Goal: Task Accomplishment & Management: Use online tool/utility

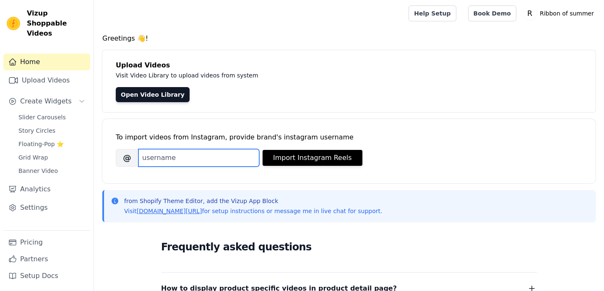
click at [179, 161] on input "Brand's Instagram Username" at bounding box center [198, 158] width 121 height 18
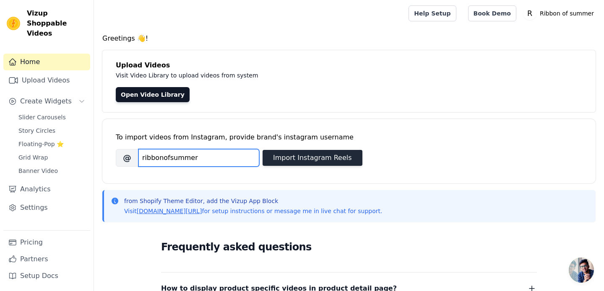
type input "ribbonofsummer"
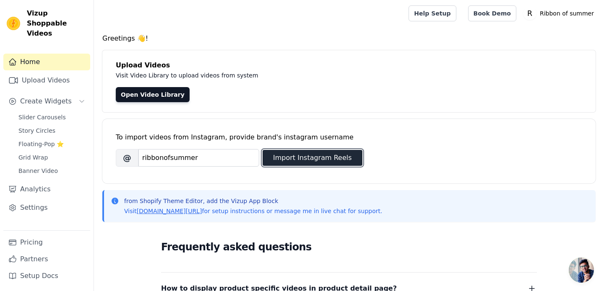
click at [275, 154] on button "Import Instagram Reels" at bounding box center [313, 158] width 100 height 16
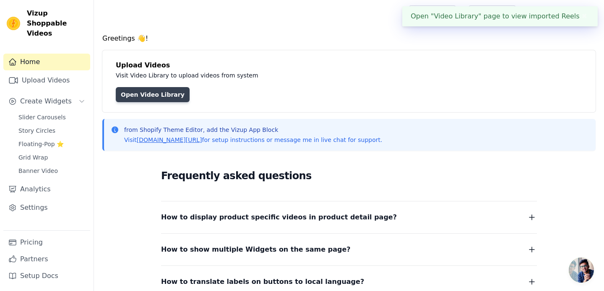
click at [147, 93] on link "Open Video Library" at bounding box center [153, 94] width 74 height 15
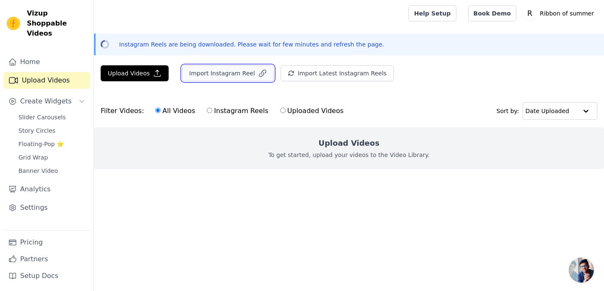
click at [244, 78] on button "Import Instagram Reel" at bounding box center [228, 73] width 92 height 16
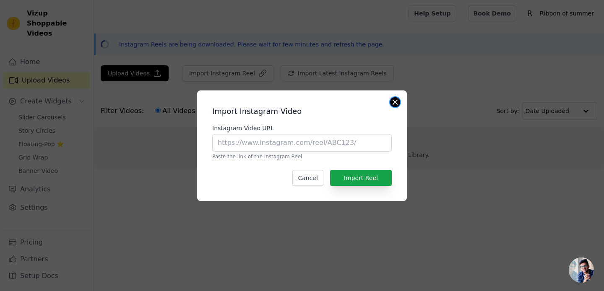
click at [393, 100] on button "Close modal" at bounding box center [395, 102] width 10 height 10
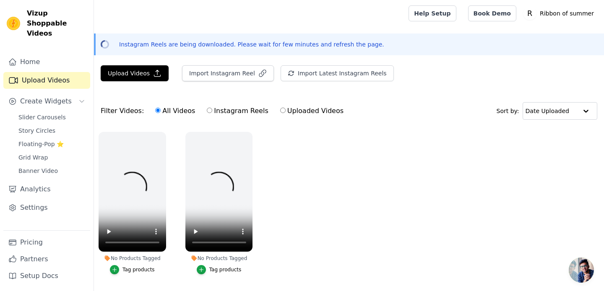
click at [323, 148] on ul "No Products Tagged Tag products No Products Tagged Tag products" at bounding box center [349, 211] width 510 height 169
click at [376, 156] on ul "No Products Tagged Tag products No Products Tagged Tag products" at bounding box center [349, 211] width 510 height 169
click at [310, 160] on ul "No Products Tagged Tag products No Products Tagged Tag products" at bounding box center [349, 211] width 510 height 169
click at [224, 109] on label "Instagram Reels" at bounding box center [237, 111] width 62 height 11
click at [212, 109] on input "Instagram Reels" at bounding box center [209, 110] width 5 height 5
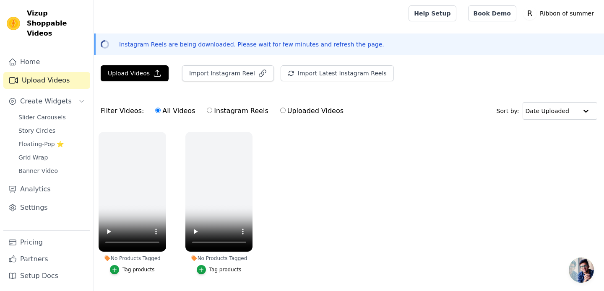
radio input "true"
click at [288, 111] on label "Uploaded Videos" at bounding box center [312, 111] width 64 height 11
click at [286, 111] on input "Uploaded Videos" at bounding box center [282, 110] width 5 height 5
radio input "true"
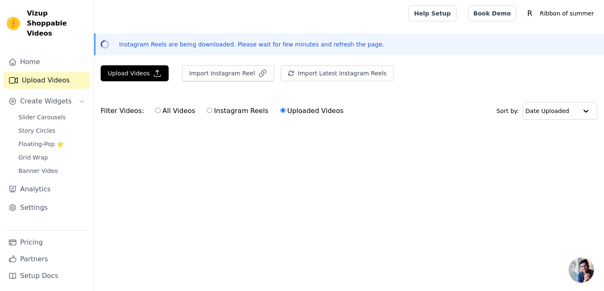
click at [157, 109] on input "All Videos" at bounding box center [157, 110] width 5 height 5
radio input "true"
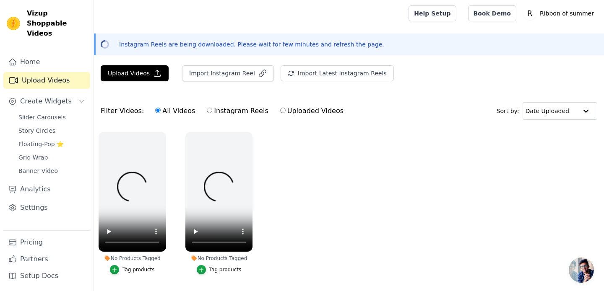
click at [313, 155] on ul "No Products Tagged Tag products No Products Tagged Tag products" at bounding box center [349, 211] width 510 height 169
click at [328, 166] on ul "No Products Tagged Tag products No Products Tagged Tag products" at bounding box center [349, 211] width 510 height 169
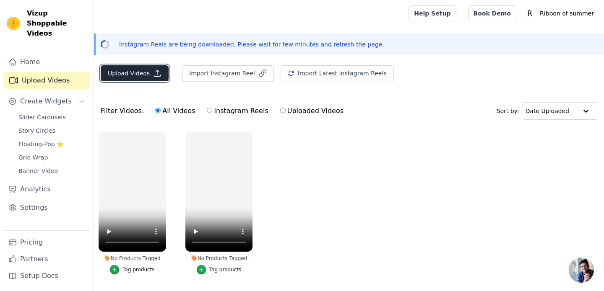
click at [148, 72] on button "Upload Videos" at bounding box center [135, 73] width 68 height 16
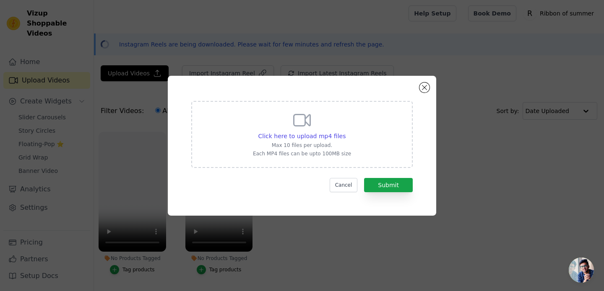
click at [275, 127] on div "Click here to upload mp4 files Max 10 files per upload. Each MP4 files can be u…" at bounding box center [302, 133] width 98 height 47
click at [345, 132] on input "Click here to upload mp4 files Max 10 files per upload. Each MP4 files can be u…" at bounding box center [345, 132] width 0 height 0
click at [423, 90] on button "Close modal" at bounding box center [424, 88] width 10 height 10
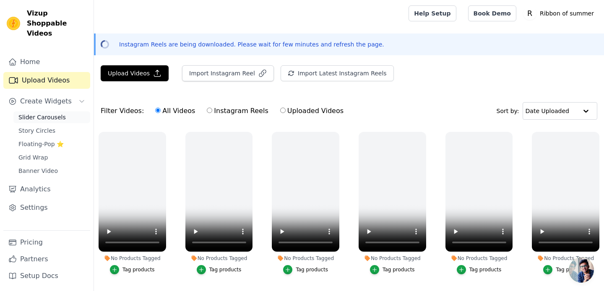
click at [49, 113] on span "Slider Carousels" at bounding box center [41, 117] width 47 height 8
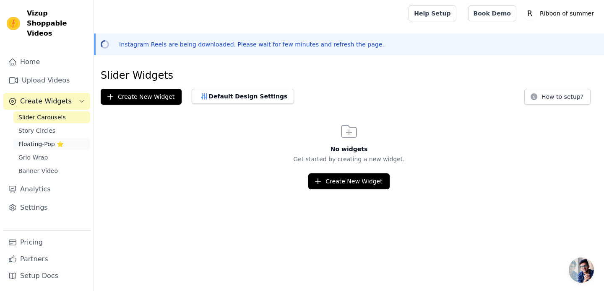
click at [37, 140] on span "Floating-Pop ⭐" at bounding box center [40, 144] width 45 height 8
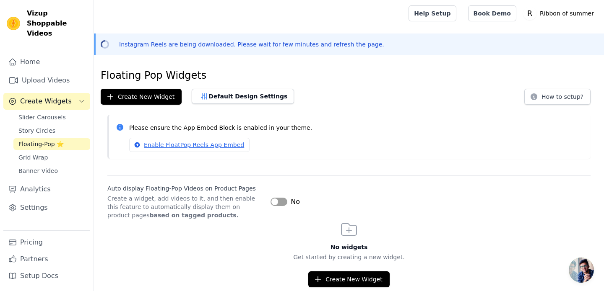
click at [273, 205] on button "Label" at bounding box center [278, 202] width 17 height 8
click at [225, 147] on link "Enable FloatPop Reels App Embed" at bounding box center [189, 145] width 120 height 14
click at [239, 95] on button "Default Design Settings" at bounding box center [243, 96] width 102 height 15
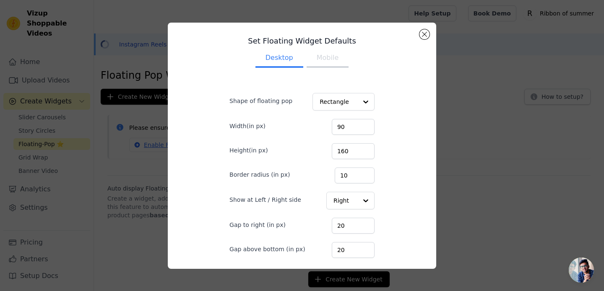
click at [328, 61] on button "Mobile" at bounding box center [328, 58] width 42 height 18
click at [278, 60] on button "Desktop" at bounding box center [279, 58] width 48 height 18
click at [426, 34] on button "Close modal" at bounding box center [424, 34] width 10 height 10
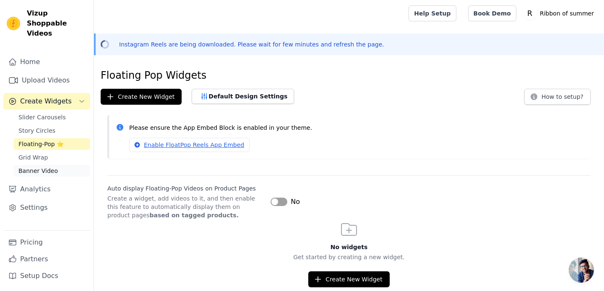
click at [51, 167] on span "Banner Video" at bounding box center [37, 171] width 39 height 8
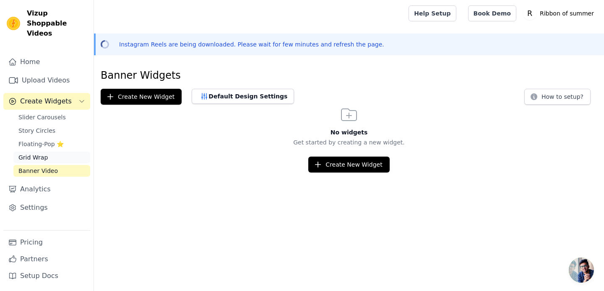
click at [55, 152] on link "Grid Wrap" at bounding box center [51, 158] width 77 height 12
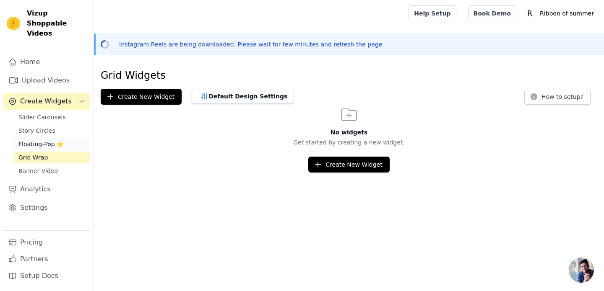
click at [45, 140] on span "Floating-Pop ⭐" at bounding box center [40, 144] width 45 height 8
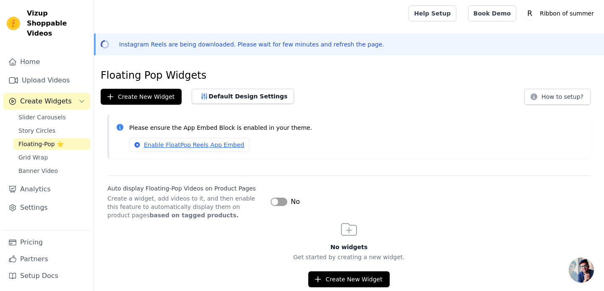
click at [277, 207] on div "No" at bounding box center [284, 202] width 29 height 10
click at [277, 204] on button "Label" at bounding box center [278, 202] width 17 height 8
click at [329, 278] on button "Create New Widget" at bounding box center [348, 280] width 81 height 16
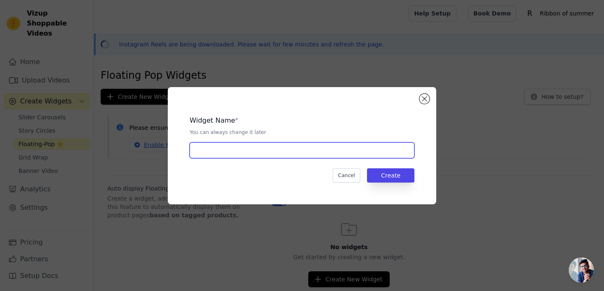
click at [302, 149] on input "text" at bounding box center [302, 151] width 225 height 16
type input "Floating video"
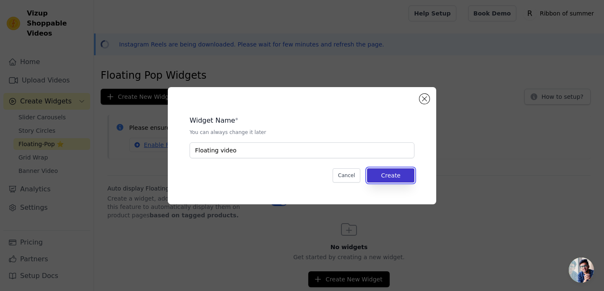
click at [402, 174] on button "Create" at bounding box center [390, 176] width 47 height 14
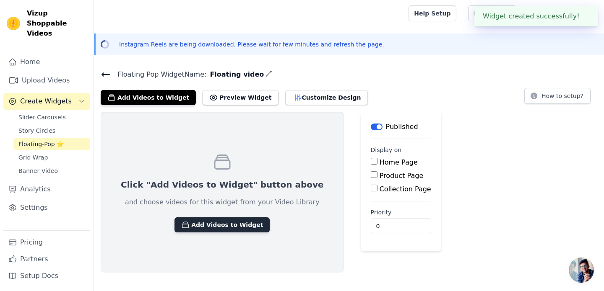
click at [224, 224] on button "Add Videos to Widget" at bounding box center [221, 225] width 95 height 15
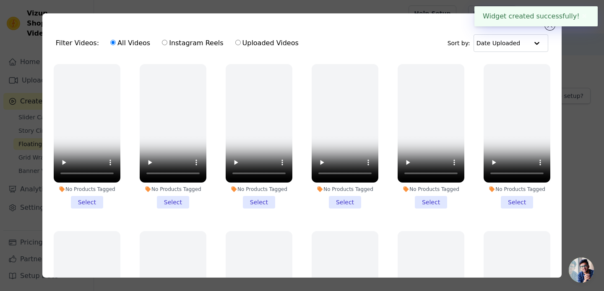
click at [250, 42] on label "Uploaded Videos" at bounding box center [267, 43] width 64 height 11
click at [241, 42] on input "Uploaded Videos" at bounding box center [237, 42] width 5 height 5
radio input "true"
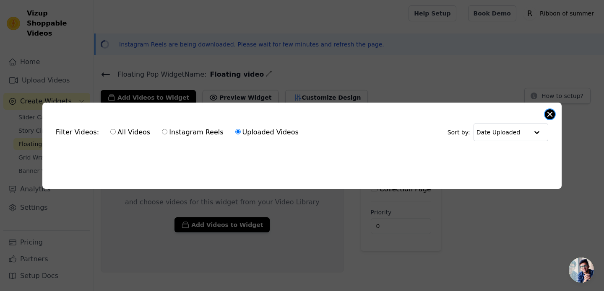
click at [551, 114] on button "Close modal" at bounding box center [550, 114] width 10 height 10
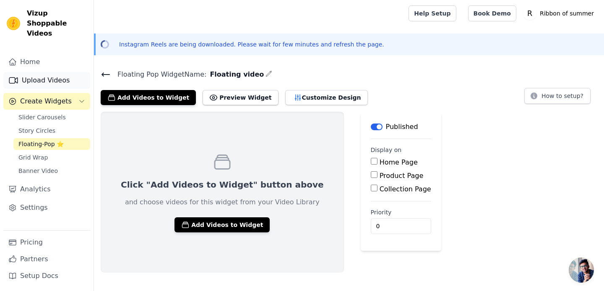
click at [52, 73] on link "Upload Videos" at bounding box center [46, 80] width 87 height 17
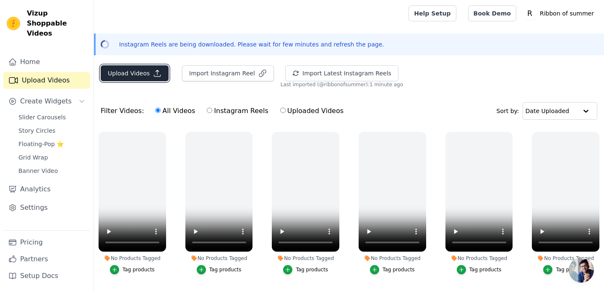
click at [140, 72] on button "Upload Videos" at bounding box center [135, 73] width 68 height 16
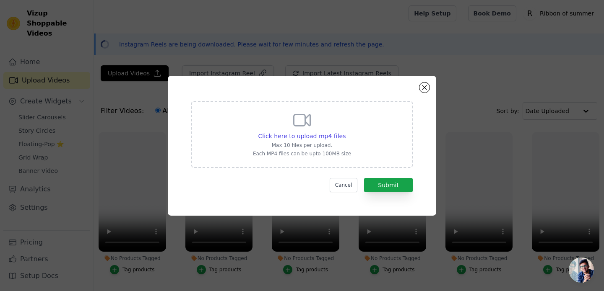
click at [256, 128] on div "Click here to upload mp4 files Max 10 files per upload. Each MP4 files can be u…" at bounding box center [302, 133] width 98 height 47
click at [345, 132] on input "Click here to upload mp4 files Max 10 files per upload. Each MP4 files can be u…" at bounding box center [345, 132] width 0 height 0
type input "C:\fakepath\PinDown.io_1752226230.mp4"
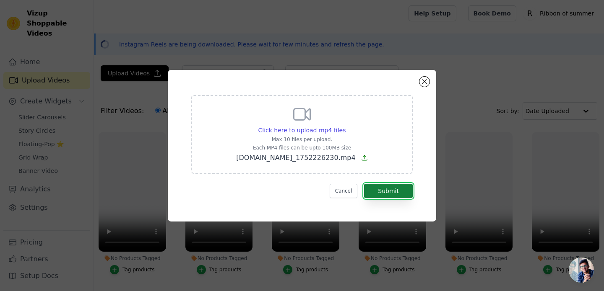
click at [395, 191] on button "Submit" at bounding box center [388, 191] width 49 height 14
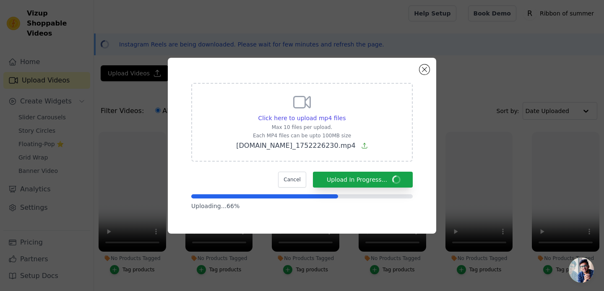
click at [589, 275] on span "Open chat" at bounding box center [581, 270] width 25 height 25
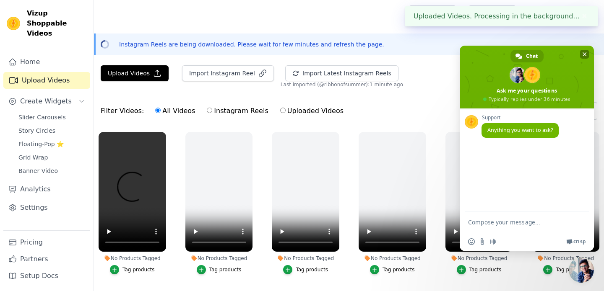
click at [585, 52] on span "Close chat" at bounding box center [585, 54] width 4 height 5
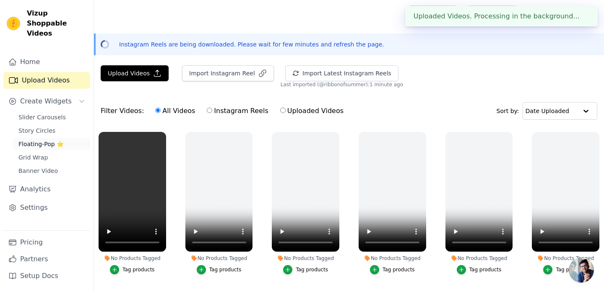
click at [42, 138] on link "Floating-Pop ⭐" at bounding box center [51, 144] width 77 height 12
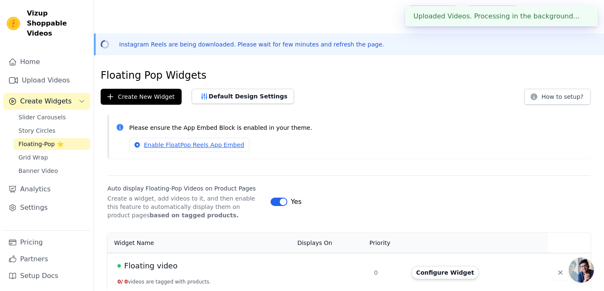
scroll to position [4, 0]
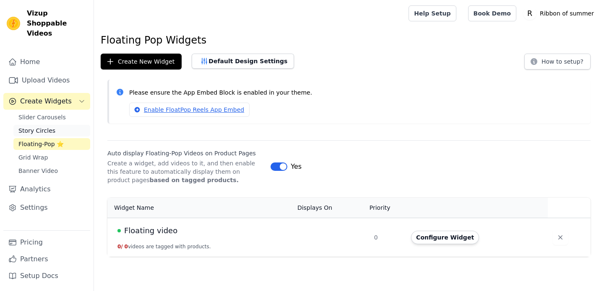
click at [49, 127] on span "Story Circles" at bounding box center [36, 131] width 37 height 8
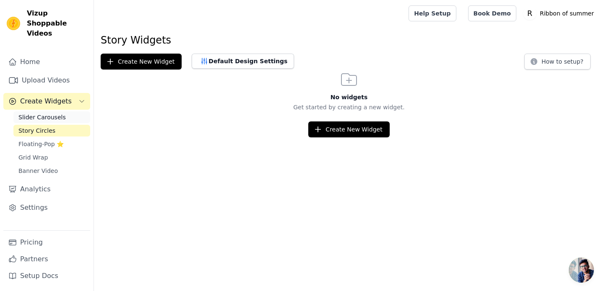
click at [37, 113] on span "Slider Carousels" at bounding box center [41, 117] width 47 height 8
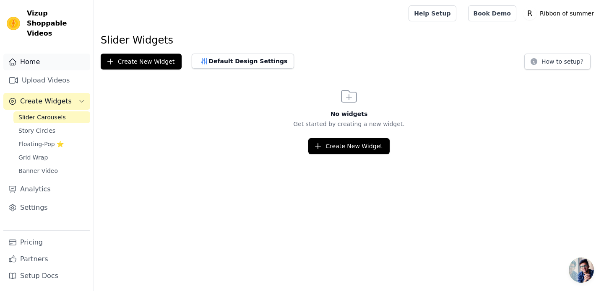
click at [36, 59] on link "Home" at bounding box center [46, 62] width 87 height 17
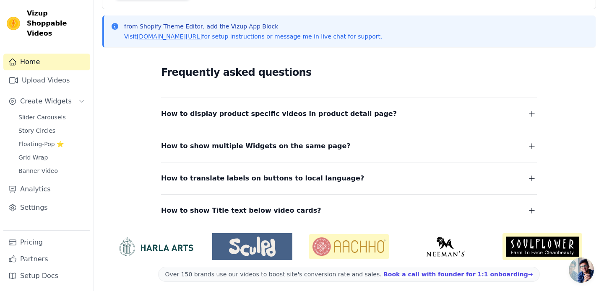
scroll to position [108, 0]
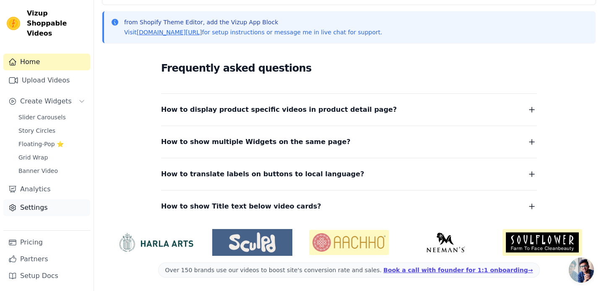
click at [50, 200] on link "Settings" at bounding box center [46, 208] width 87 height 17
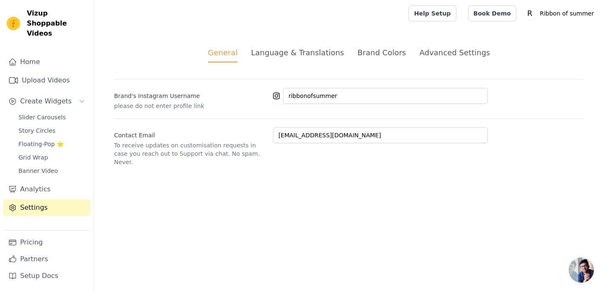
click at [317, 54] on div "Language & Translations" at bounding box center [297, 52] width 93 height 11
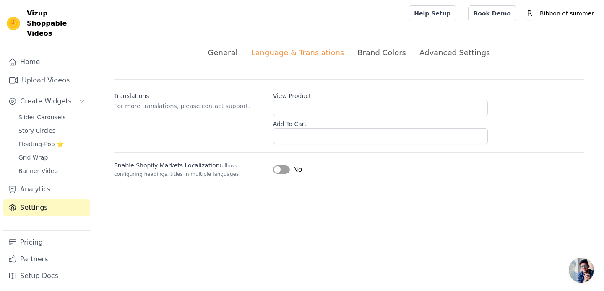
click at [384, 51] on div "Brand Colors" at bounding box center [381, 52] width 49 height 11
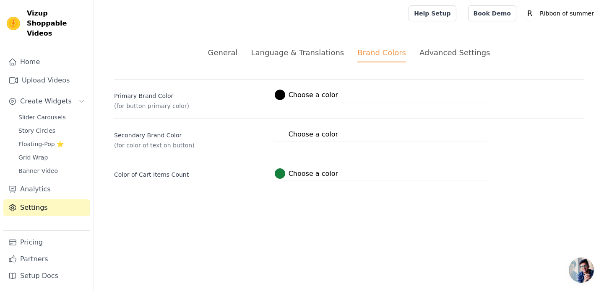
click at [271, 90] on div "Primary Brand Color (for button primary color) #000000 Choose a color #000000 1…" at bounding box center [349, 94] width 470 height 31
click at [451, 57] on div "Advanced Settings" at bounding box center [454, 52] width 70 height 11
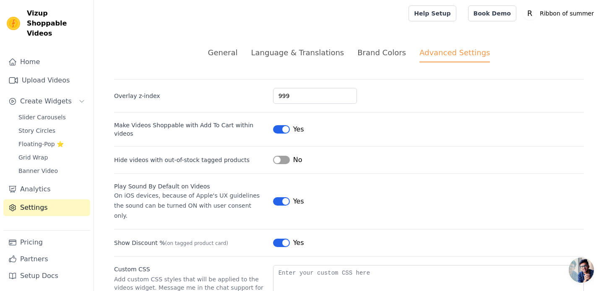
click at [395, 52] on div "Brand Colors" at bounding box center [381, 52] width 49 height 11
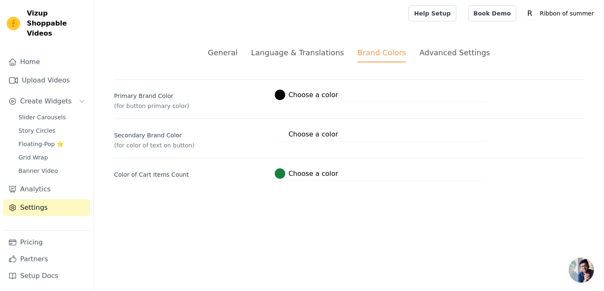
click at [281, 98] on div at bounding box center [280, 95] width 10 height 10
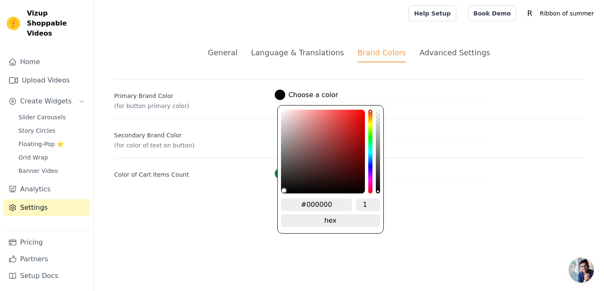
click at [319, 205] on input "#000000" at bounding box center [316, 205] width 71 height 13
paste input "#F9A528"
type input "##F9A528"
click at [307, 203] on input "##F9A528" at bounding box center [316, 205] width 71 height 13
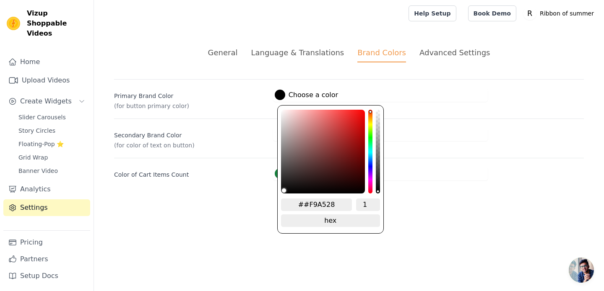
type input "#f9a528"
type input "#F9A528"
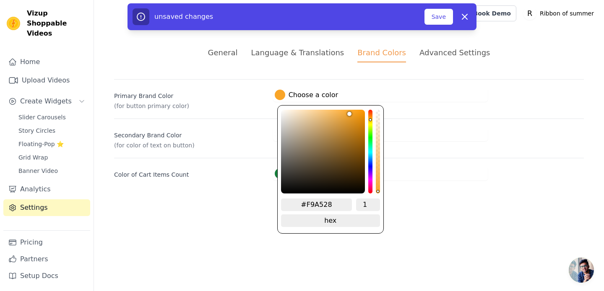
click at [412, 201] on html "Vizup Shoppable Videos Home Upload Videos Create Widgets Slider Carousels Story…" at bounding box center [302, 100] width 604 height 201
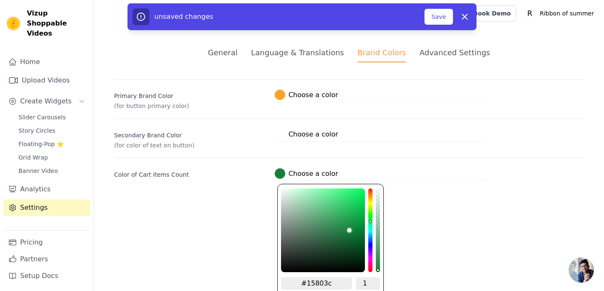
click at [282, 177] on div at bounding box center [280, 174] width 10 height 10
type input "#45b86f"
type input "#45b46e"
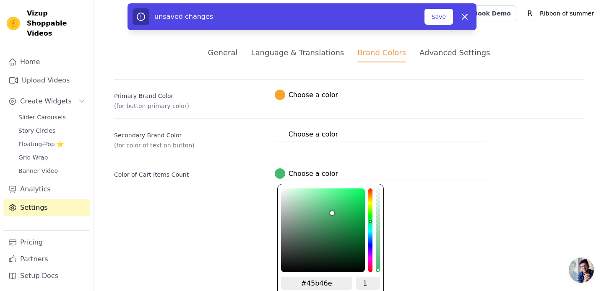
type input "#45a468"
type input "#42855a"
type input "#3c654b"
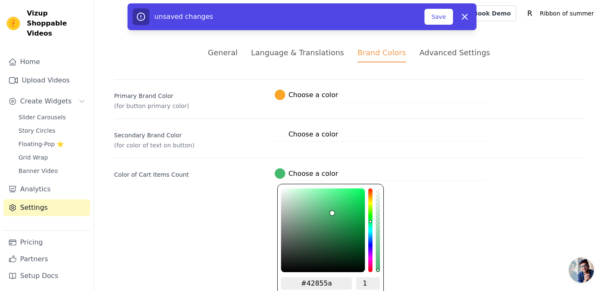
type input "#3c654b"
type input "#324a3b"
type input "#27342c"
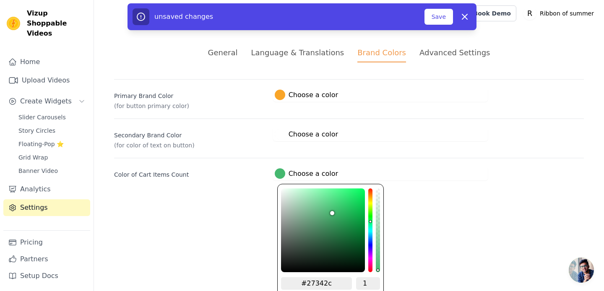
type input "#212a24"
type input "#1c221e"
type input "#161b18"
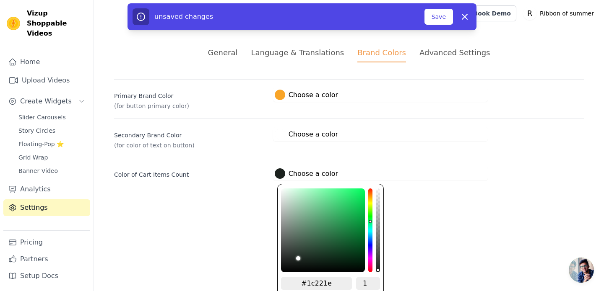
type input "#161b18"
type input "#0f1210"
type input "#090a0a"
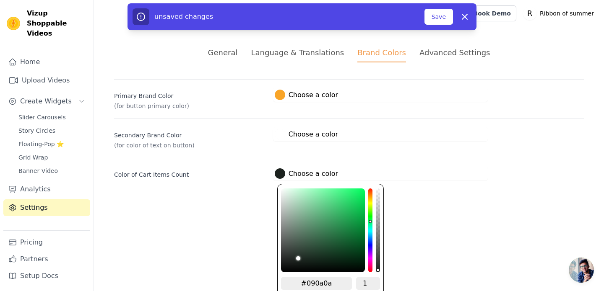
type input "#020302"
type input "#000000"
drag, startPoint x: 333, startPoint y: 212, endPoint x: 277, endPoint y: 283, distance: 90.8
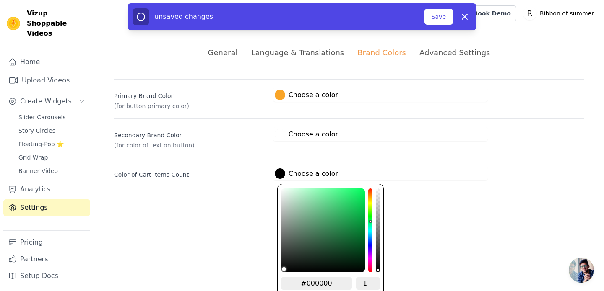
click at [277, 283] on div "#000000 1 hex change to rgb" at bounding box center [330, 248] width 107 height 129
click at [240, 201] on html "Vizup Shoppable Videos Home Upload Videos Create Widgets Slider Carousels Story…" at bounding box center [302, 100] width 604 height 201
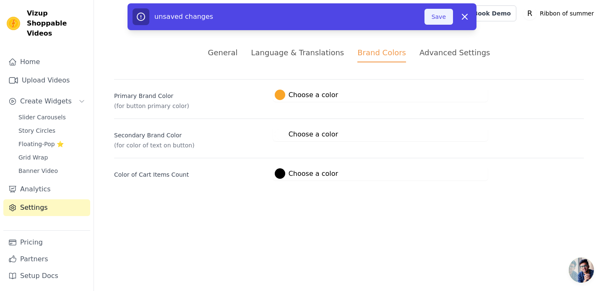
click at [441, 15] on button "Save" at bounding box center [438, 17] width 29 height 16
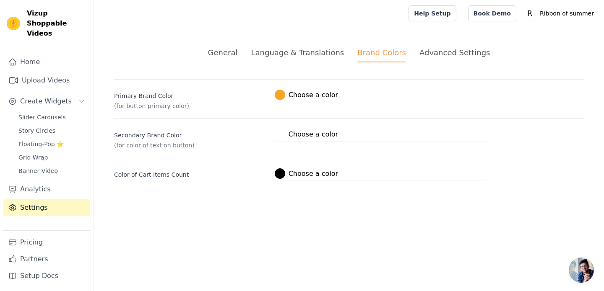
click at [459, 52] on div "Advanced Settings" at bounding box center [454, 52] width 70 height 11
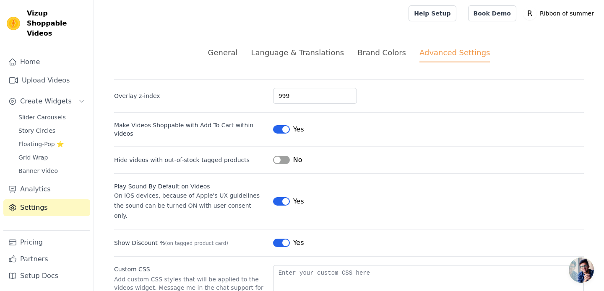
click at [315, 50] on div "Language & Translations" at bounding box center [297, 52] width 93 height 11
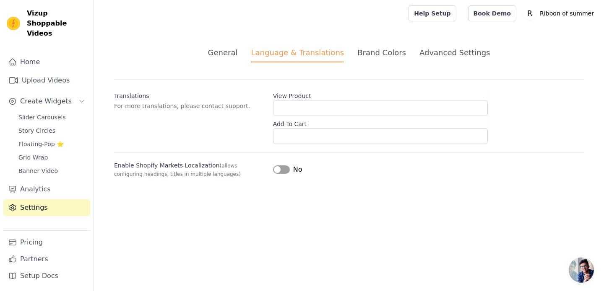
click at [238, 53] on div "General" at bounding box center [223, 52] width 30 height 11
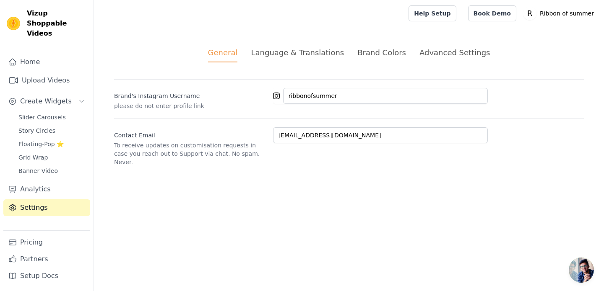
click at [292, 63] on div "General Language & Translations Brand Colors Advanced Settings unsaved changes …" at bounding box center [349, 107] width 510 height 160
click at [306, 55] on div "Language & Translations" at bounding box center [297, 52] width 93 height 11
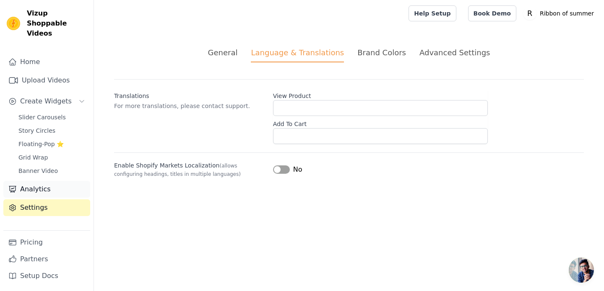
click at [39, 181] on link "Analytics" at bounding box center [46, 189] width 87 height 17
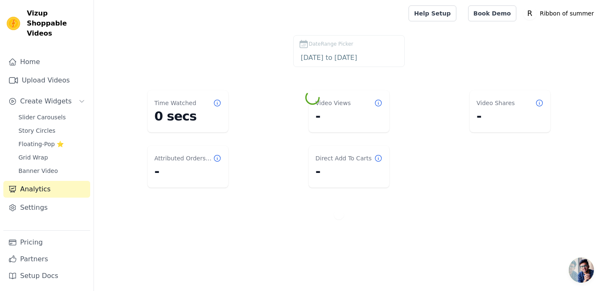
click at [40, 179] on div "Sidebar" at bounding box center [46, 179] width 87 height 1
click at [40, 167] on span "Banner Video" at bounding box center [37, 171] width 39 height 8
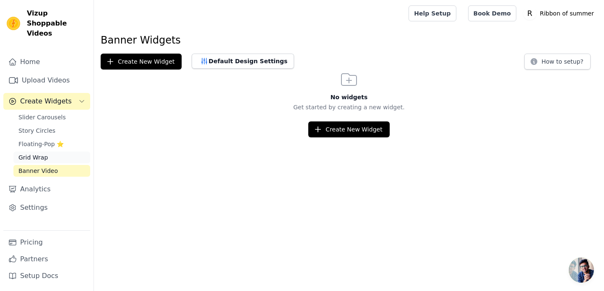
click at [40, 153] on span "Grid Wrap" at bounding box center [32, 157] width 29 height 8
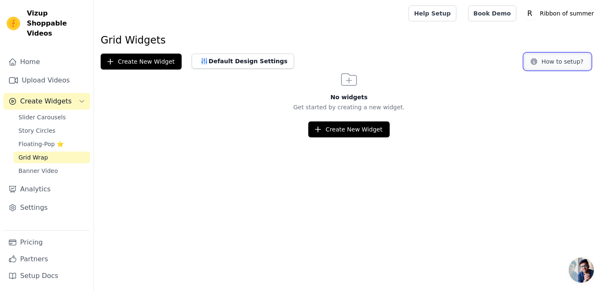
click at [545, 63] on button "How to setup?" at bounding box center [557, 62] width 66 height 16
click at [43, 127] on span "Story Circles" at bounding box center [36, 131] width 37 height 8
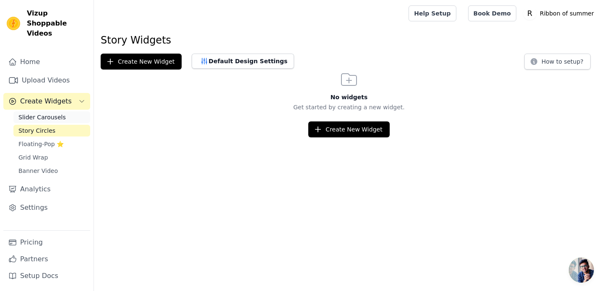
click at [43, 113] on span "Slider Carousels" at bounding box center [41, 117] width 47 height 8
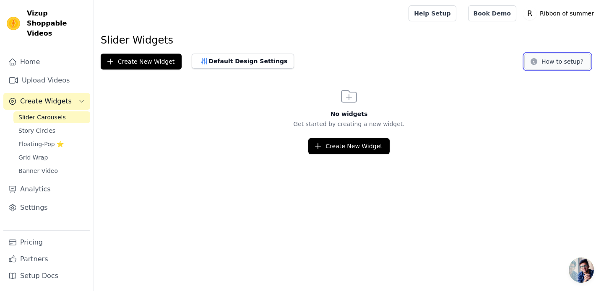
click at [551, 65] on button "How to setup?" at bounding box center [557, 62] width 66 height 16
click at [38, 167] on span "Banner Video" at bounding box center [37, 171] width 39 height 8
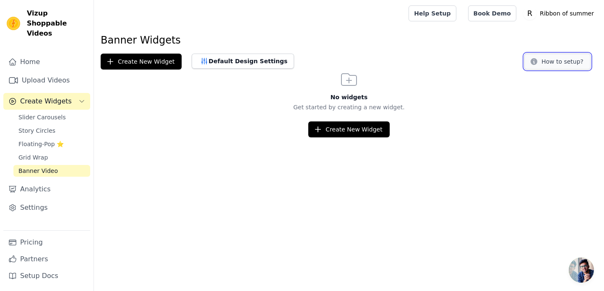
click at [552, 60] on button "How to setup?" at bounding box center [557, 62] width 66 height 16
click at [46, 113] on span "Slider Carousels" at bounding box center [41, 117] width 47 height 8
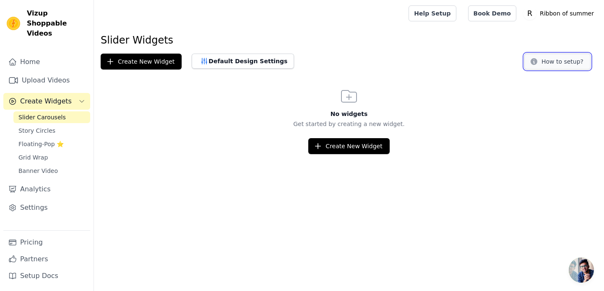
click at [531, 60] on button "How to setup?" at bounding box center [557, 62] width 66 height 16
click at [41, 127] on span "Story Circles" at bounding box center [36, 131] width 37 height 8
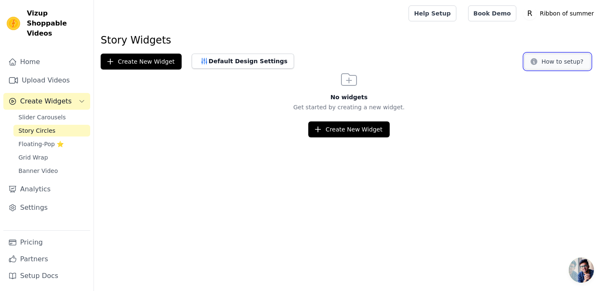
click at [538, 59] on icon at bounding box center [534, 61] width 8 height 8
click at [36, 140] on span "Floating-Pop ⭐" at bounding box center [40, 144] width 45 height 8
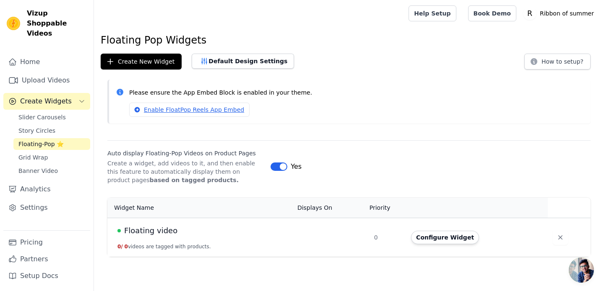
click at [38, 154] on div "Slider Carousels Story Circles Floating-Pop ⭐ Grid Wrap Banner Video" at bounding box center [51, 144] width 77 height 65
click at [43, 113] on span "Slider Carousels" at bounding box center [41, 117] width 47 height 8
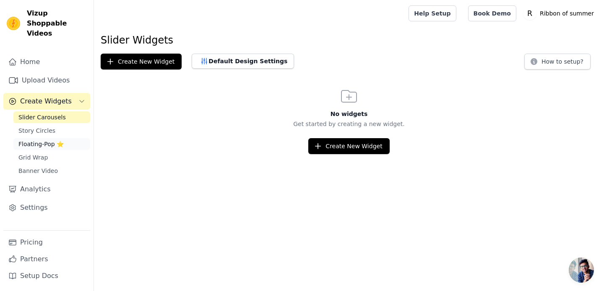
click at [31, 140] on span "Floating-Pop ⭐" at bounding box center [40, 144] width 45 height 8
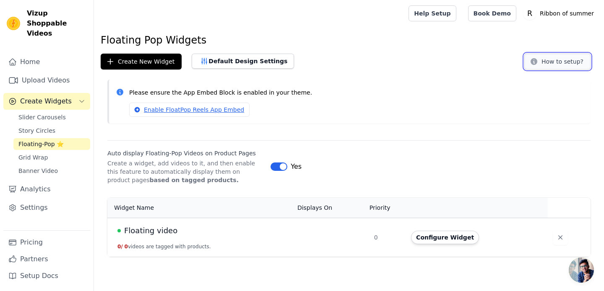
click at [579, 66] on button "How to setup?" at bounding box center [557, 62] width 66 height 16
click at [57, 72] on link "Upload Videos" at bounding box center [46, 80] width 87 height 17
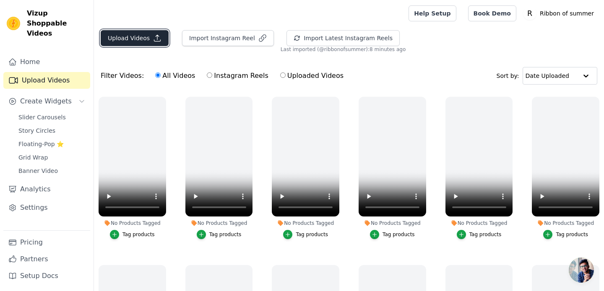
click at [148, 37] on button "Upload Videos" at bounding box center [135, 38] width 68 height 16
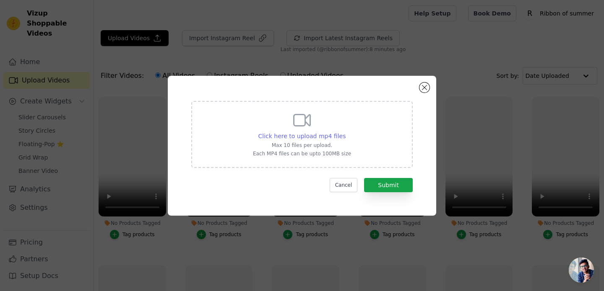
click at [272, 136] on span "Click here to upload mp4 files" at bounding box center [302, 136] width 88 height 7
click at [345, 132] on input "Click here to upload mp4 files Max 10 files per upload. Each MP4 files can be u…" at bounding box center [345, 132] width 0 height 0
type input "C:\fakepath\eye necklace ad 14.mp4"
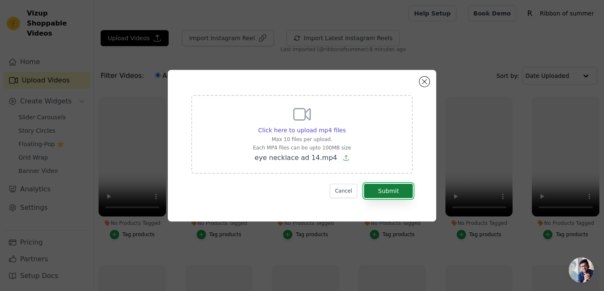
click at [404, 196] on button "Submit" at bounding box center [388, 191] width 49 height 14
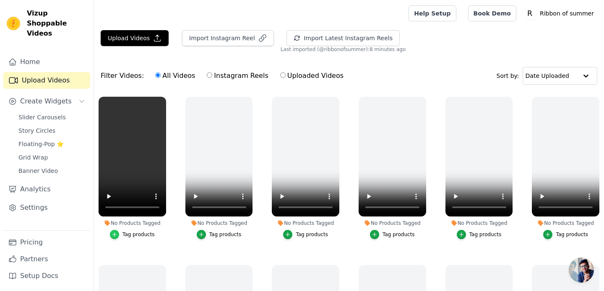
click at [118, 236] on div "button" at bounding box center [114, 234] width 9 height 9
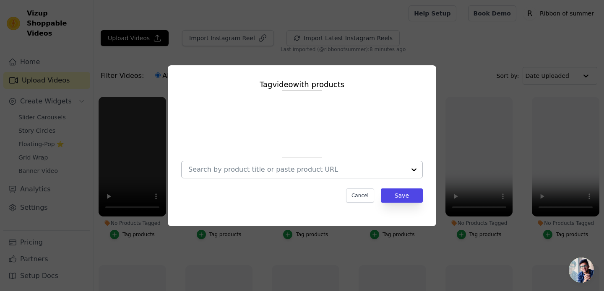
click at [293, 164] on div at bounding box center [296, 169] width 217 height 17
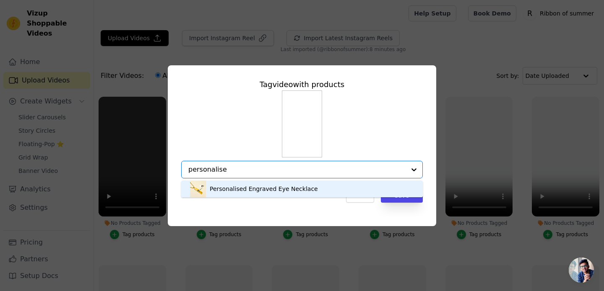
type input "personalised"
click at [294, 187] on div "Personalised Engraved Eye Necklace" at bounding box center [264, 189] width 108 height 8
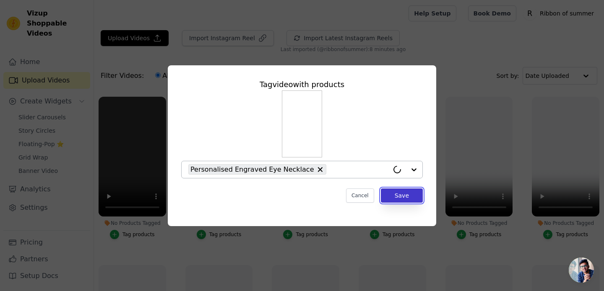
click at [405, 194] on button "Save" at bounding box center [402, 196] width 42 height 14
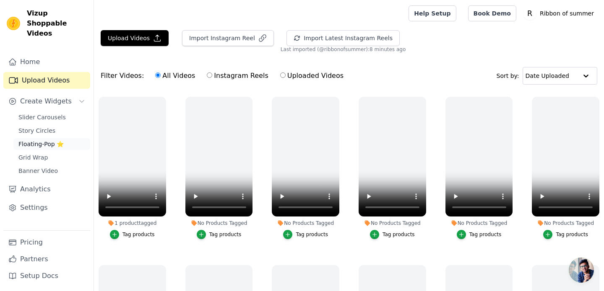
click at [43, 140] on span "Floating-Pop ⭐" at bounding box center [40, 144] width 45 height 8
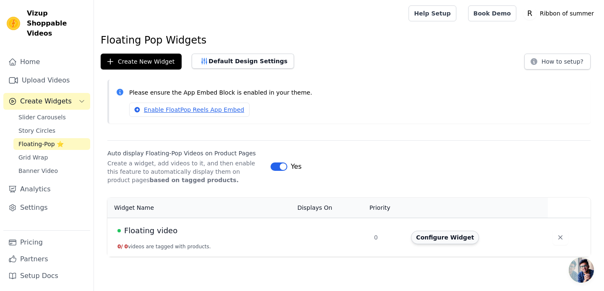
click at [447, 236] on button "Configure Widget" at bounding box center [445, 237] width 68 height 13
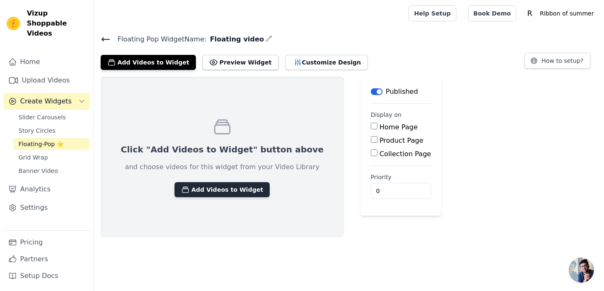
click at [239, 190] on button "Add Videos to Widget" at bounding box center [221, 189] width 95 height 15
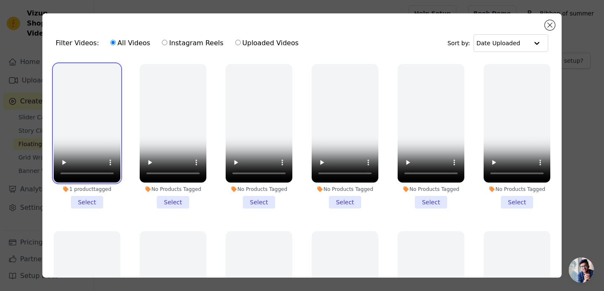
click at [106, 125] on video at bounding box center [87, 123] width 67 height 119
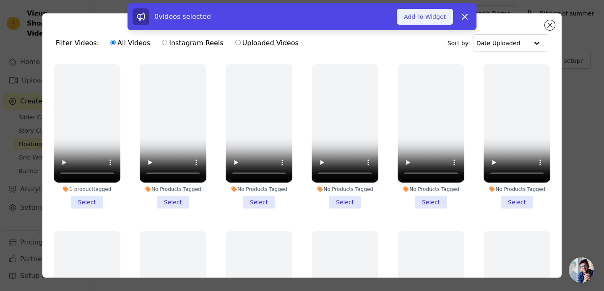
click at [432, 17] on button "Add To Widget" at bounding box center [425, 17] width 56 height 16
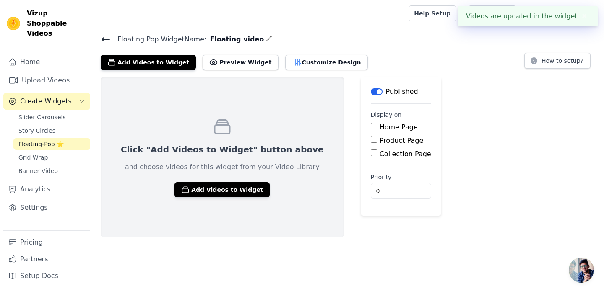
click at [380, 140] on label "Product Page" at bounding box center [402, 141] width 44 height 8
click at [371, 140] on input "Product Page" at bounding box center [374, 139] width 7 height 7
checkbox input "true"
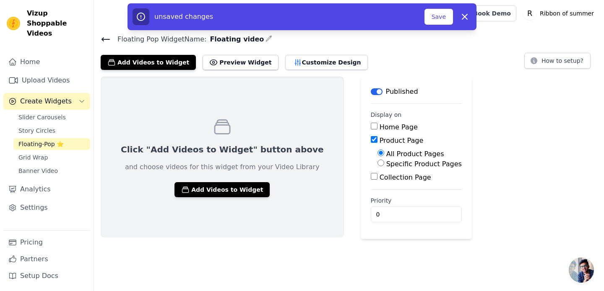
click at [399, 164] on label "Specific Product Pages" at bounding box center [423, 164] width 75 height 8
click at [384, 164] on input "Specific Product Pages" at bounding box center [380, 163] width 7 height 7
radio input "true"
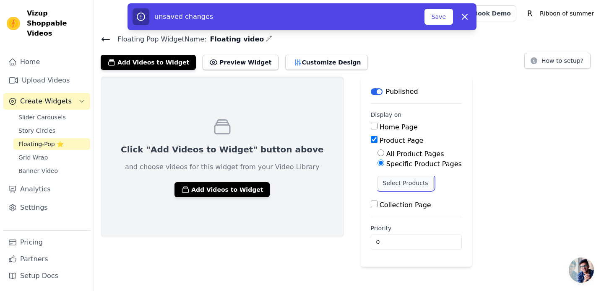
click at [385, 184] on button "Select Products" at bounding box center [405, 183] width 56 height 14
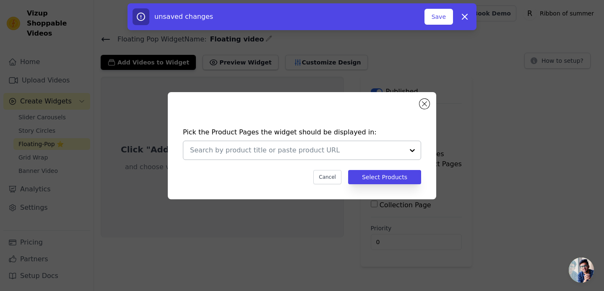
click at [322, 150] on input "text" at bounding box center [297, 151] width 214 height 10
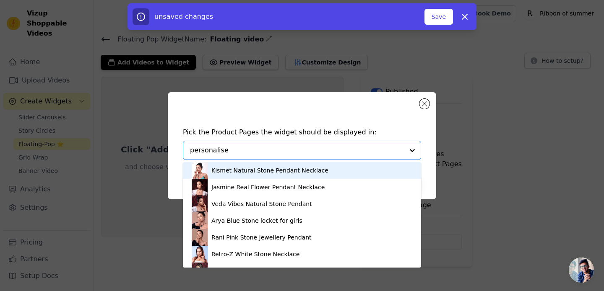
type input "personalised"
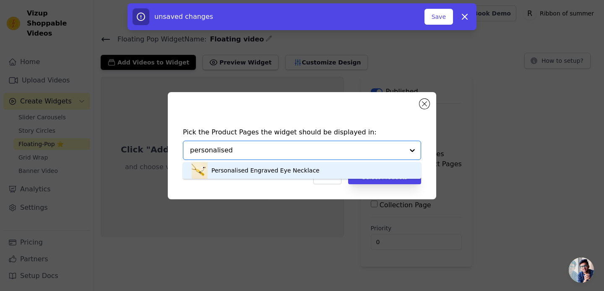
click at [312, 173] on div "Personalised Engraved Eye Necklace" at bounding box center [301, 170] width 221 height 17
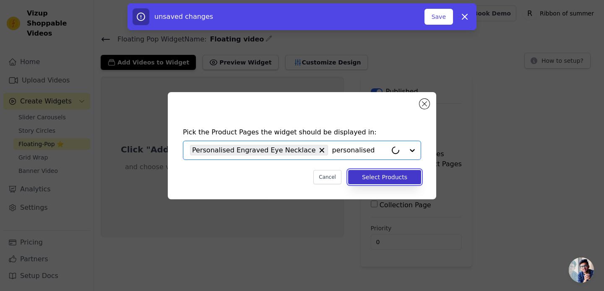
click at [369, 183] on button "Select Products" at bounding box center [384, 177] width 73 height 14
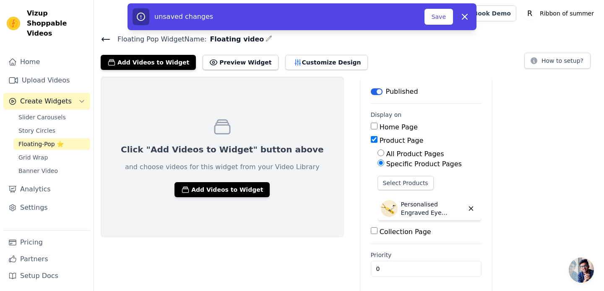
scroll to position [2, 0]
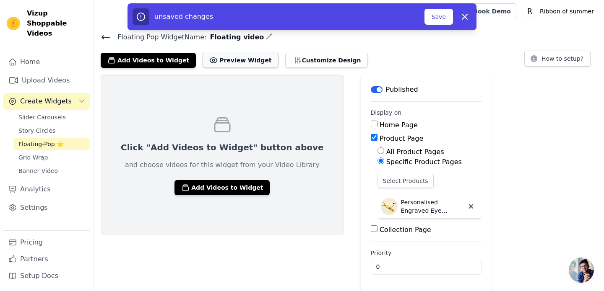
click at [252, 59] on button "Preview Widget" at bounding box center [240, 60] width 75 height 15
click at [545, 62] on button "How to setup?" at bounding box center [557, 59] width 66 height 16
click at [436, 17] on button "Save" at bounding box center [438, 17] width 29 height 16
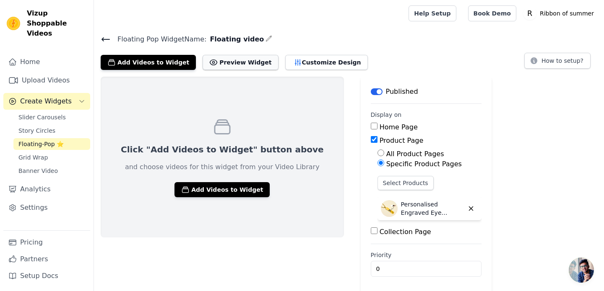
click at [239, 60] on button "Preview Widget" at bounding box center [240, 62] width 75 height 15
click at [299, 62] on button "Customize Design" at bounding box center [326, 62] width 83 height 15
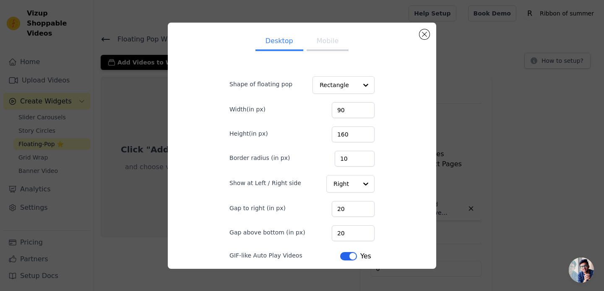
click at [327, 46] on button "Mobile" at bounding box center [328, 42] width 42 height 18
click at [419, 39] on div "Desktop Mobile Shape of floating pop Rectangle Width(in px) 90 Height(in px) 16…" at bounding box center [301, 145] width 255 height 233
click at [423, 34] on button "Close modal" at bounding box center [424, 34] width 10 height 10
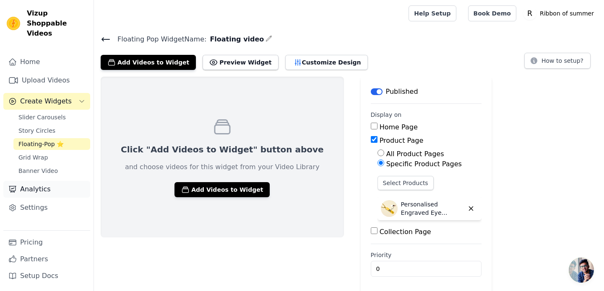
click at [56, 181] on link "Analytics" at bounding box center [46, 189] width 87 height 17
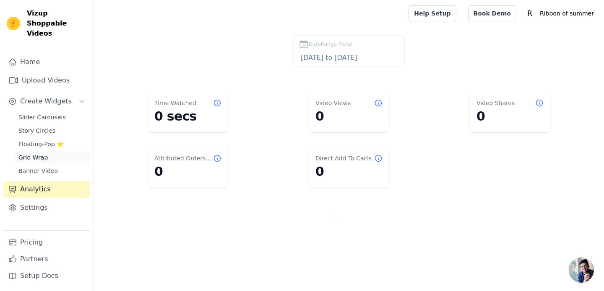
click at [54, 152] on link "Grid Wrap" at bounding box center [51, 158] width 77 height 12
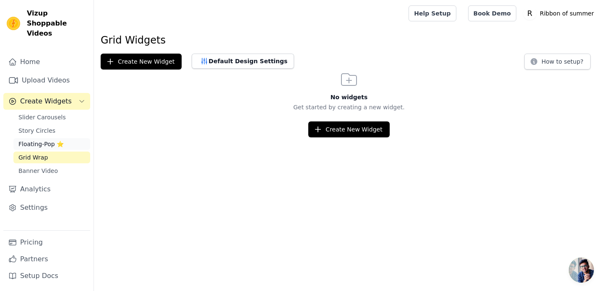
click at [63, 138] on link "Floating-Pop ⭐" at bounding box center [51, 144] width 77 height 12
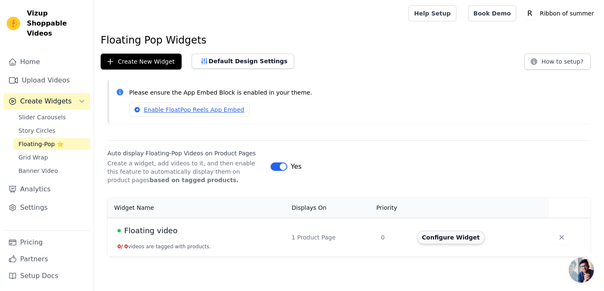
click at [446, 236] on button "Configure Widget" at bounding box center [451, 237] width 68 height 13
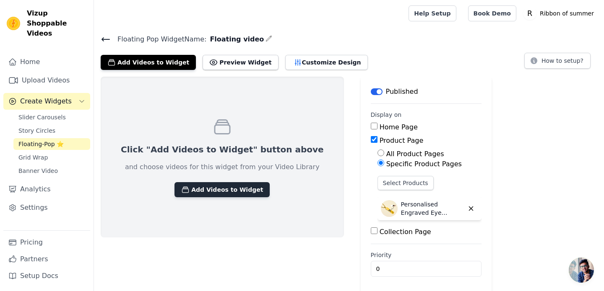
click at [235, 188] on button "Add Videos to Widget" at bounding box center [221, 189] width 95 height 15
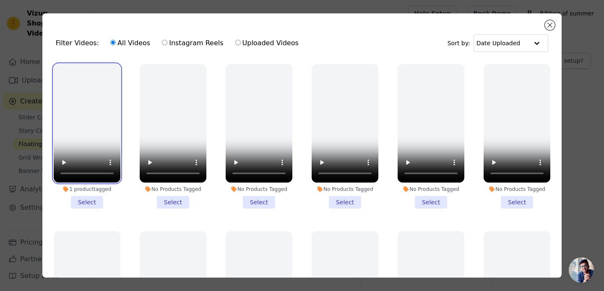
click at [102, 133] on video at bounding box center [87, 123] width 67 height 119
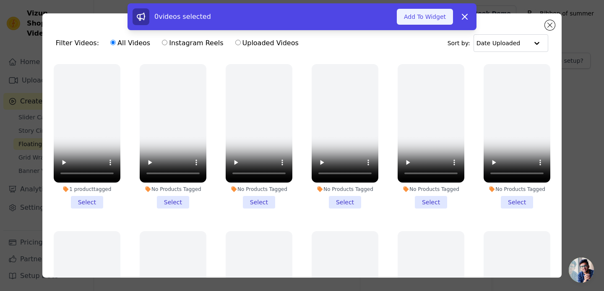
click at [448, 16] on button "Add To Widget" at bounding box center [425, 17] width 56 height 16
click at [448, 16] on button "Updating Widget Videos..." at bounding box center [398, 17] width 109 height 16
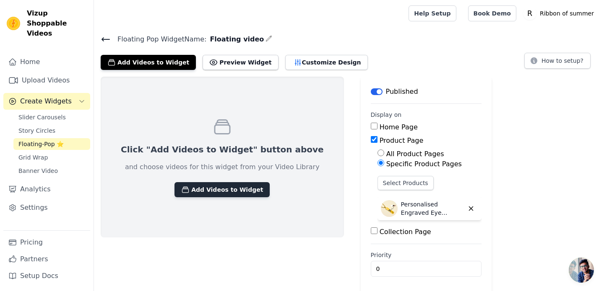
scroll to position [2, 0]
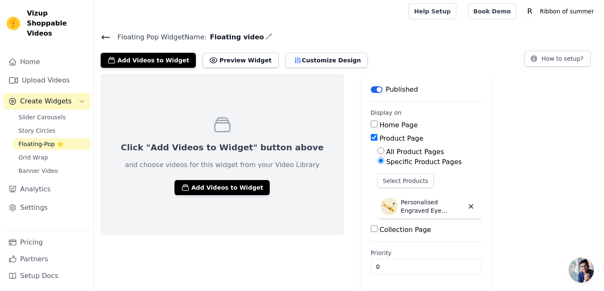
click at [211, 146] on p "Click "Add Videos to Widget" button above" at bounding box center [222, 148] width 203 height 12
click at [206, 194] on button "Add Videos to Widget" at bounding box center [221, 187] width 95 height 15
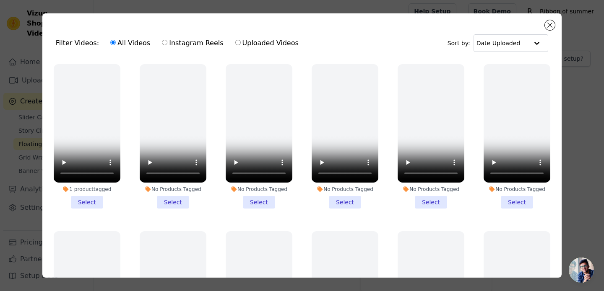
scroll to position [0, 0]
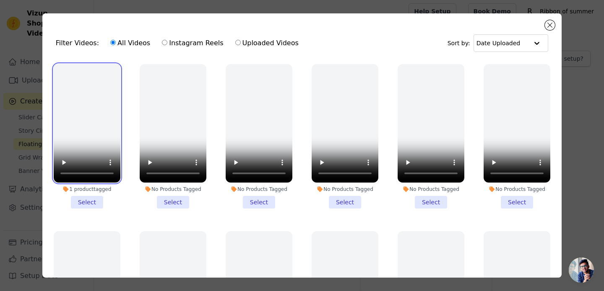
click at [96, 115] on video at bounding box center [87, 123] width 67 height 119
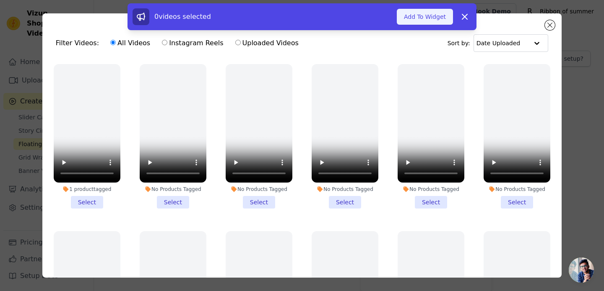
click at [432, 18] on button "Add To Widget" at bounding box center [425, 17] width 56 height 16
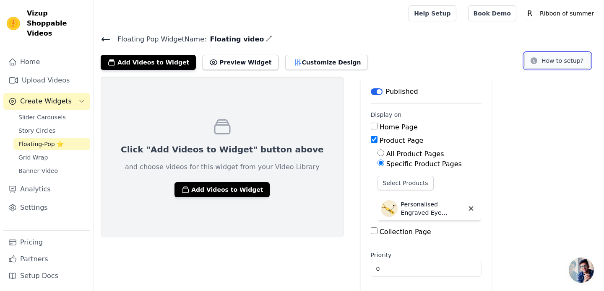
click at [538, 62] on icon at bounding box center [534, 61] width 8 height 8
click at [29, 204] on link "Settings" at bounding box center [46, 208] width 87 height 17
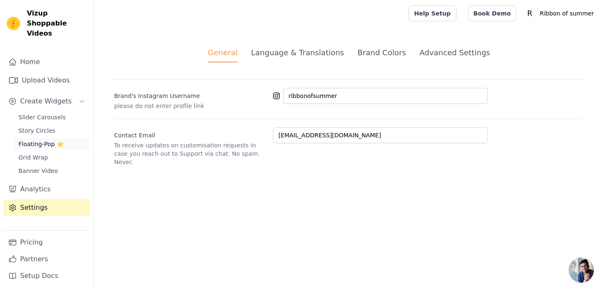
click at [51, 140] on span "Floating-Pop ⭐" at bounding box center [40, 144] width 45 height 8
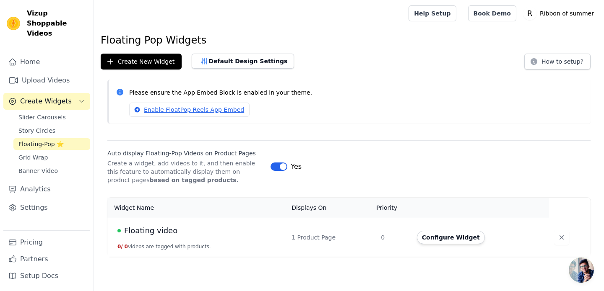
click at [157, 246] on button "0 / 0 videos are tagged with products." at bounding box center [164, 247] width 94 height 7
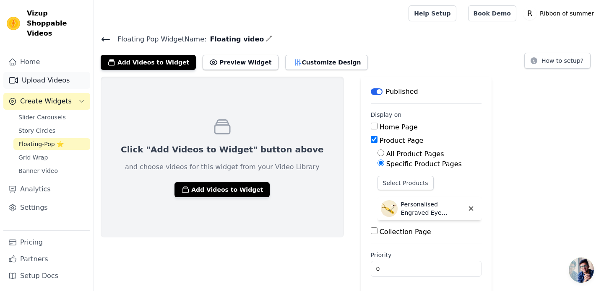
click at [53, 72] on link "Upload Videos" at bounding box center [46, 80] width 87 height 17
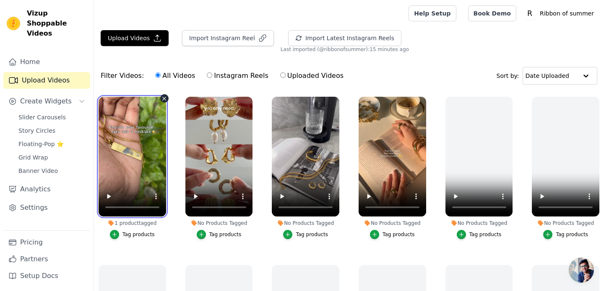
click at [140, 160] on video at bounding box center [133, 157] width 68 height 120
click at [148, 161] on video at bounding box center [133, 157] width 68 height 120
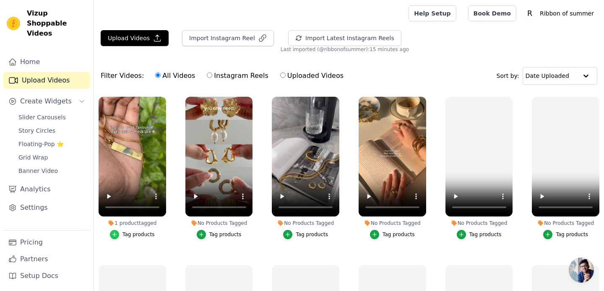
click at [116, 232] on icon "button" at bounding box center [115, 235] width 6 height 6
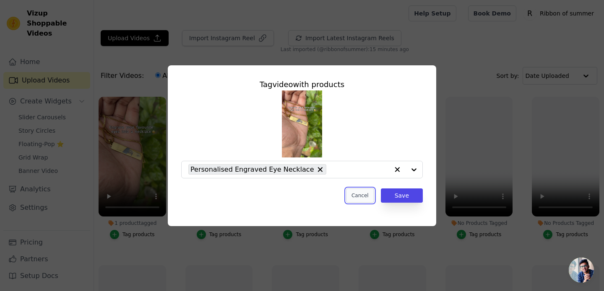
click at [355, 192] on button "Cancel" at bounding box center [360, 196] width 28 height 14
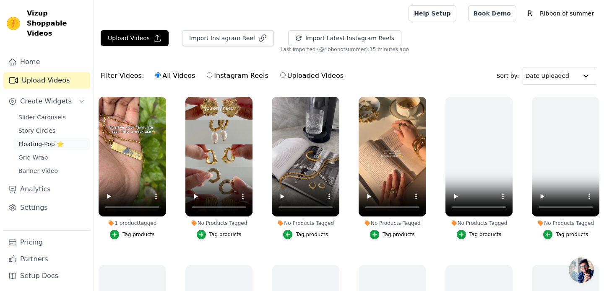
click at [38, 140] on span "Floating-Pop ⭐" at bounding box center [40, 144] width 45 height 8
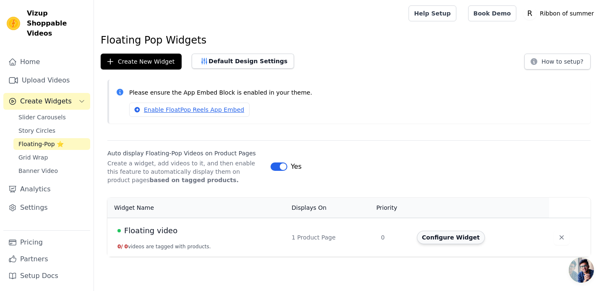
click at [464, 236] on button "Configure Widget" at bounding box center [451, 237] width 68 height 13
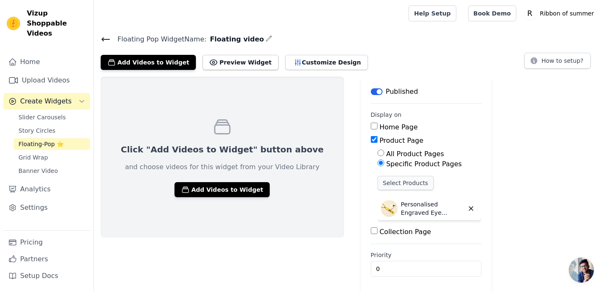
scroll to position [2, 0]
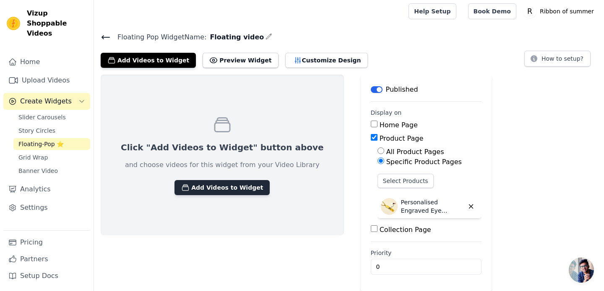
click at [231, 193] on button "Add Videos to Widget" at bounding box center [221, 187] width 95 height 15
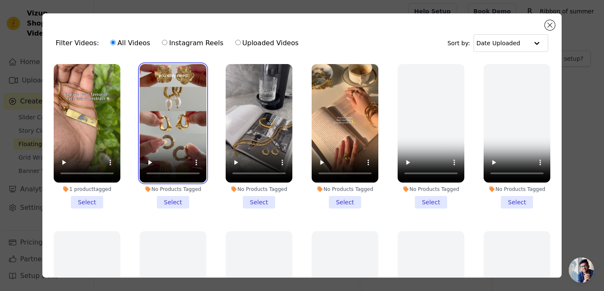
click at [191, 112] on video at bounding box center [173, 123] width 67 height 119
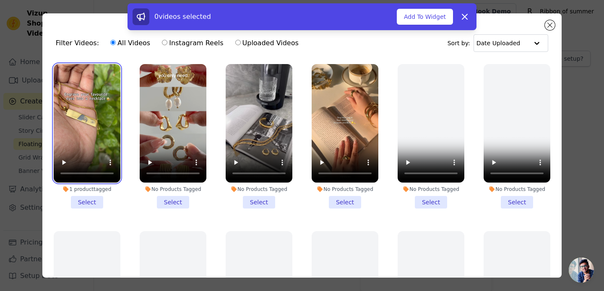
click at [106, 103] on video at bounding box center [87, 123] width 67 height 119
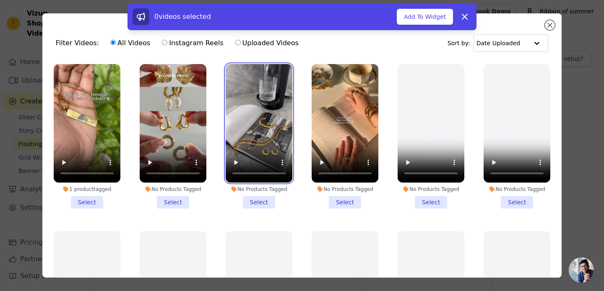
click at [235, 104] on video at bounding box center [259, 123] width 67 height 119
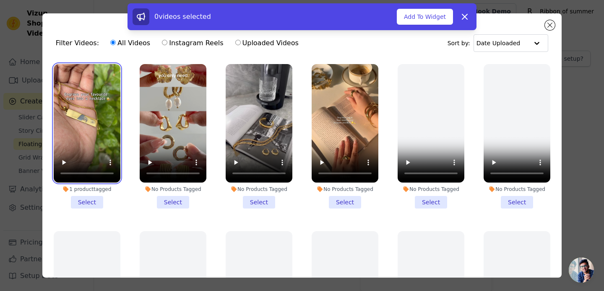
click at [86, 109] on video at bounding box center [87, 123] width 67 height 119
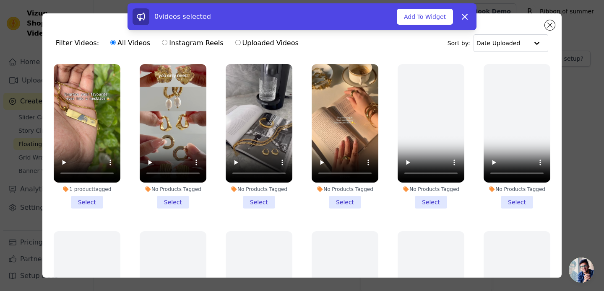
click at [246, 43] on label "Uploaded Videos" at bounding box center [267, 43] width 64 height 11
click at [241, 43] on input "Uploaded Videos" at bounding box center [237, 42] width 5 height 5
radio input "true"
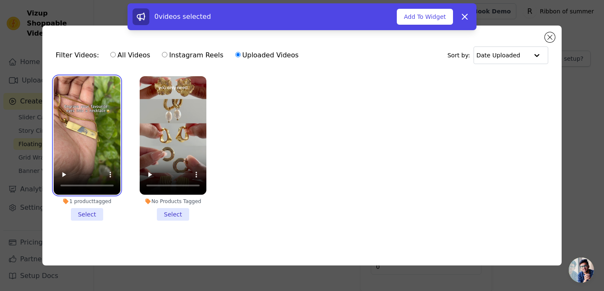
click at [97, 135] on video at bounding box center [87, 135] width 67 height 119
click at [90, 216] on li "1 product tagged Select" at bounding box center [87, 148] width 67 height 145
click at [0, 0] on input "1 product tagged Select" at bounding box center [0, 0] width 0 height 0
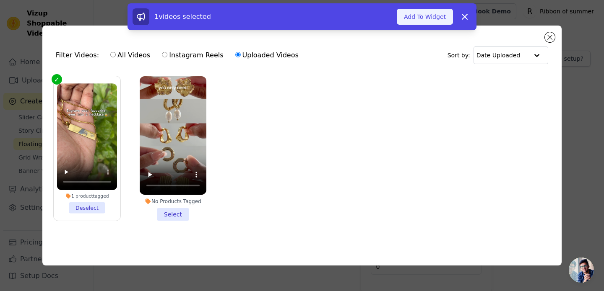
click at [429, 13] on button "Add To Widget" at bounding box center [425, 17] width 56 height 16
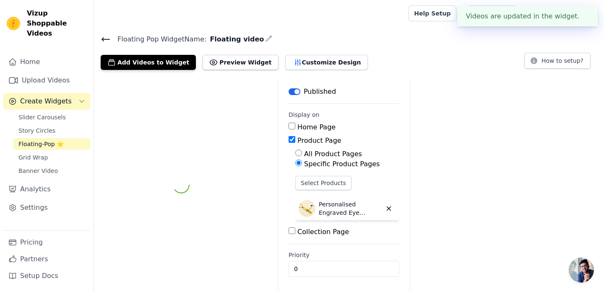
scroll to position [2, 0]
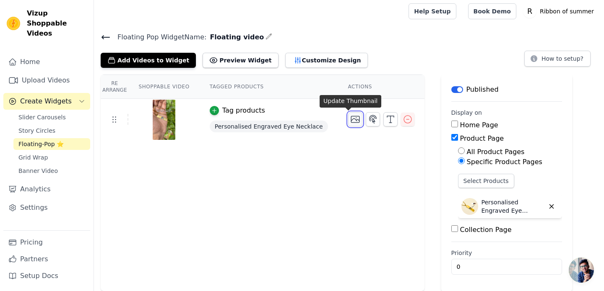
click at [350, 122] on icon "button" at bounding box center [355, 119] width 10 height 10
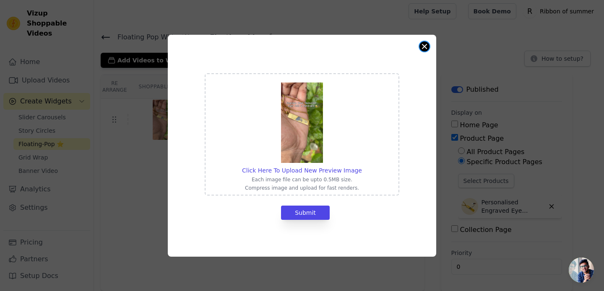
click at [426, 46] on button "Close modal" at bounding box center [424, 47] width 10 height 10
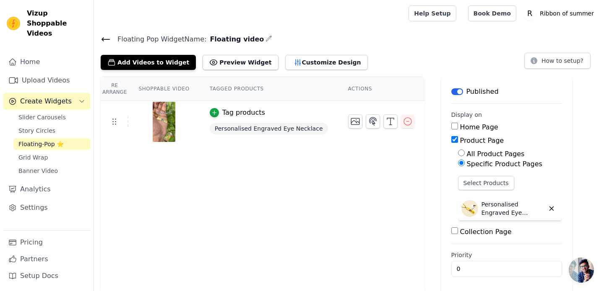
scroll to position [2, 0]
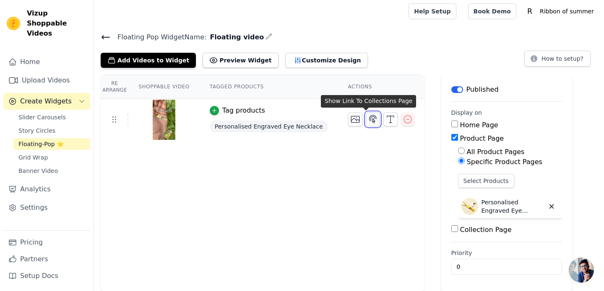
click at [369, 116] on icon "button" at bounding box center [372, 119] width 7 height 8
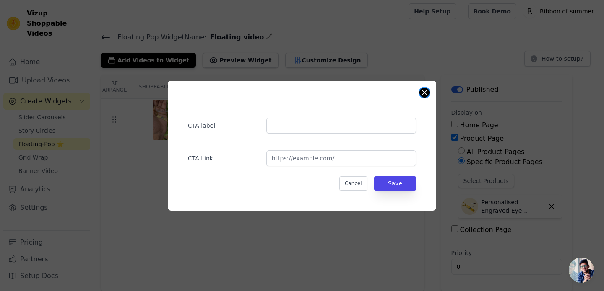
click at [421, 94] on button "Close modal" at bounding box center [424, 93] width 10 height 10
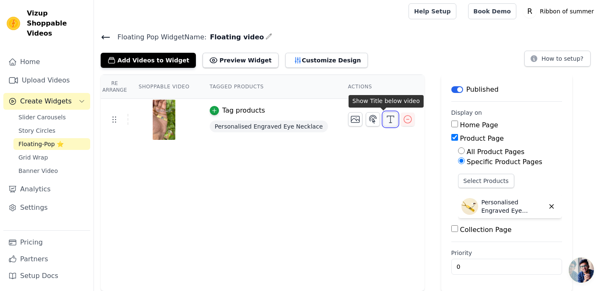
click at [385, 121] on icon "button" at bounding box center [390, 119] width 10 height 10
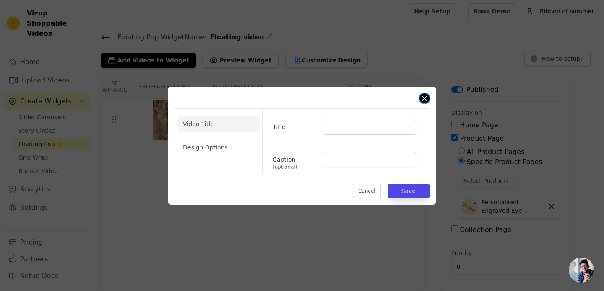
click at [427, 97] on button "Close modal" at bounding box center [424, 99] width 10 height 10
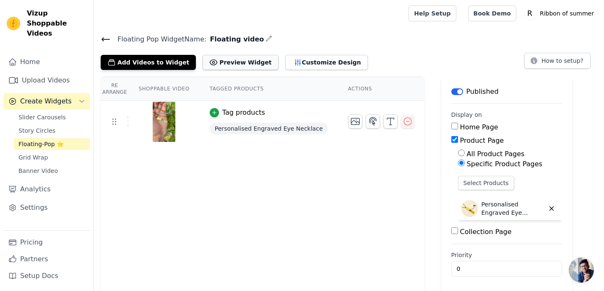
click at [231, 62] on button "Preview Widget" at bounding box center [240, 62] width 75 height 15
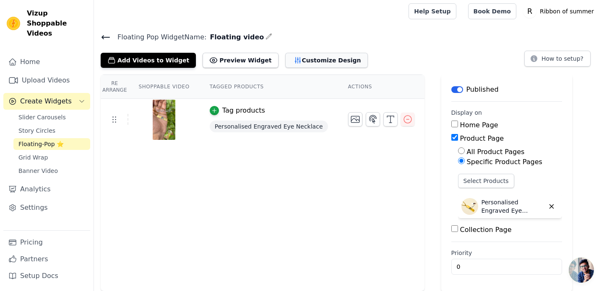
click at [292, 59] on button "Customize Design" at bounding box center [326, 60] width 83 height 15
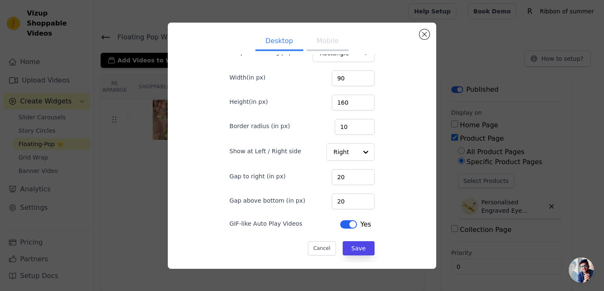
scroll to position [0, 0]
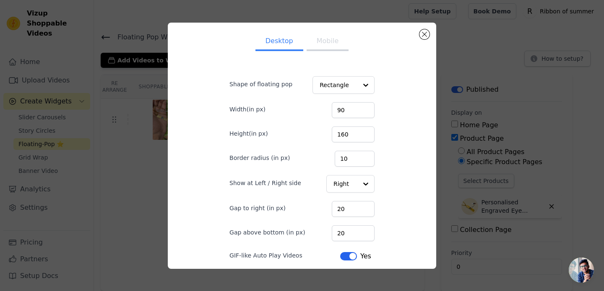
click at [332, 39] on button "Mobile" at bounding box center [328, 42] width 42 height 18
click at [333, 42] on button "Mobile" at bounding box center [328, 42] width 42 height 18
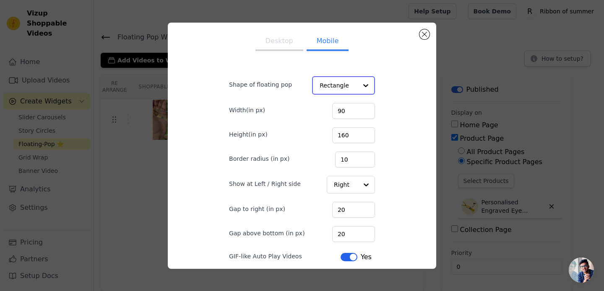
click at [360, 85] on div at bounding box center [365, 85] width 17 height 17
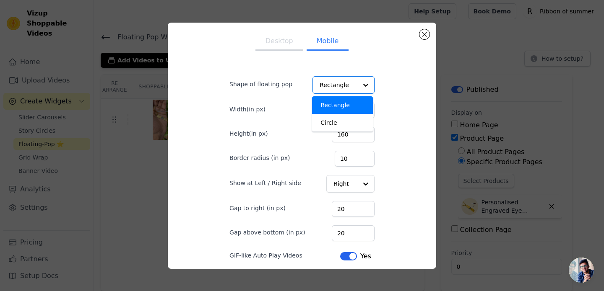
click at [408, 136] on div "Desktop Mobile Shape of floating pop Rectangle Circle Option Rectangle, selecte…" at bounding box center [301, 145] width 255 height 233
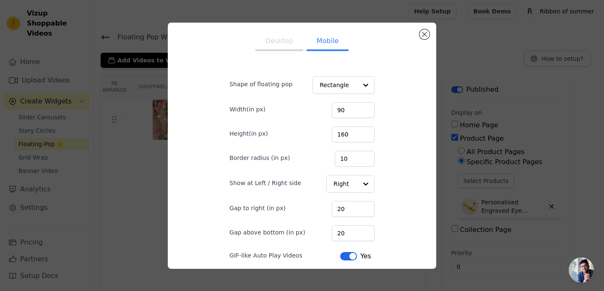
scroll to position [32, 0]
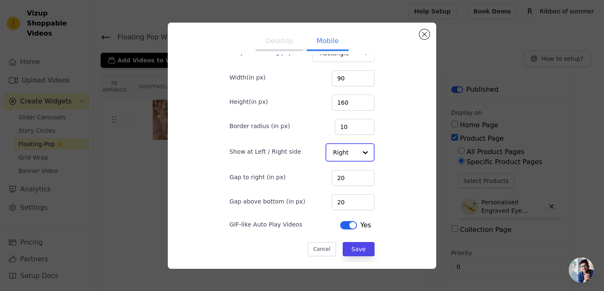
click at [361, 151] on div at bounding box center [365, 152] width 17 height 17
click at [348, 172] on div "Left" at bounding box center [349, 173] width 48 height 18
click at [394, 139] on div "Desktop Mobile Shape of floating pop Rectangle Width(in px) 90 Height(in px) 16…" at bounding box center [301, 145] width 255 height 233
click at [362, 246] on button "Save" at bounding box center [359, 249] width 32 height 14
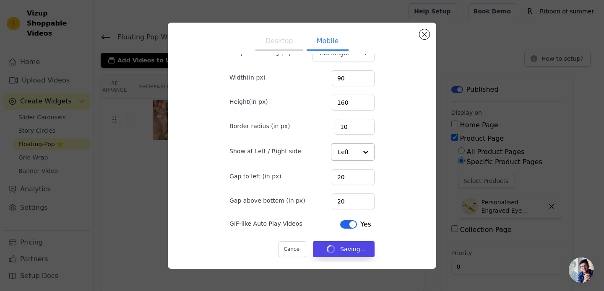
scroll to position [2, 0]
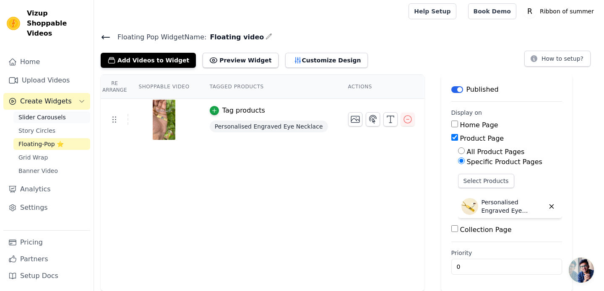
click at [52, 113] on span "Slider Carousels" at bounding box center [41, 117] width 47 height 8
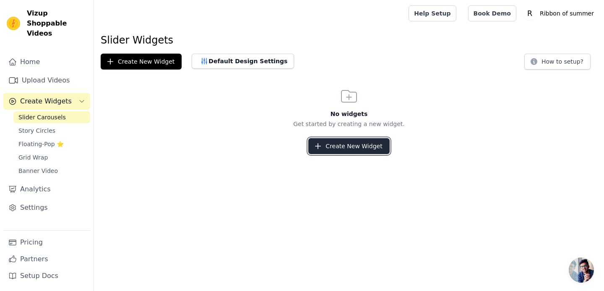
click at [328, 145] on button "Create New Widget" at bounding box center [348, 146] width 81 height 16
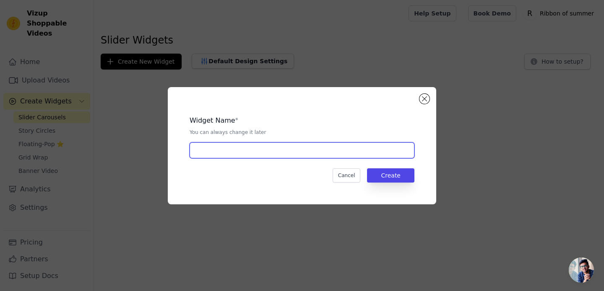
click at [316, 147] on input "text" at bounding box center [302, 151] width 225 height 16
type input "Slider eye necklace"
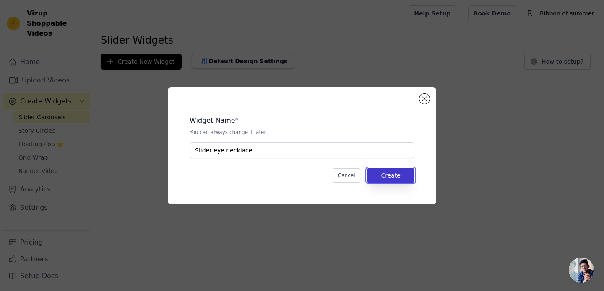
click at [404, 170] on button "Create" at bounding box center [390, 176] width 47 height 14
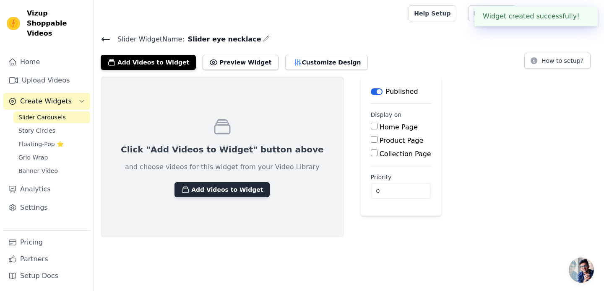
click at [218, 194] on button "Add Videos to Widget" at bounding box center [221, 189] width 95 height 15
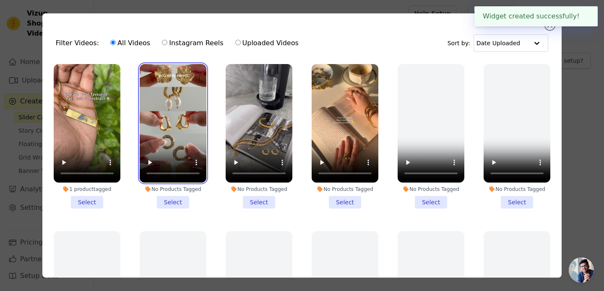
click at [184, 127] on video at bounding box center [173, 123] width 67 height 119
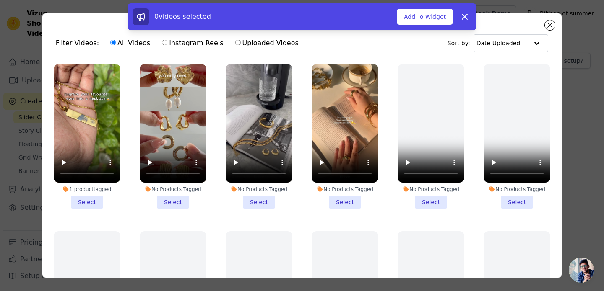
click at [175, 200] on li "No Products Tagged Select" at bounding box center [173, 136] width 67 height 145
click at [0, 0] on input "No Products Tagged Select" at bounding box center [0, 0] width 0 height 0
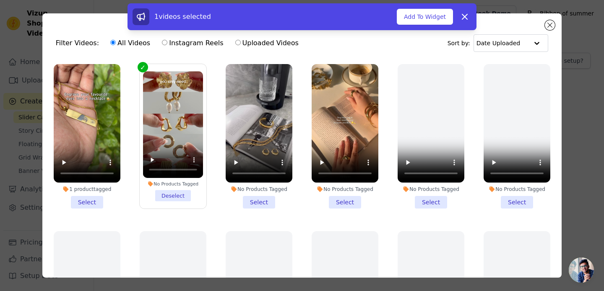
click at [260, 203] on li "No Products Tagged Select" at bounding box center [259, 136] width 67 height 145
click at [0, 0] on input "No Products Tagged Select" at bounding box center [0, 0] width 0 height 0
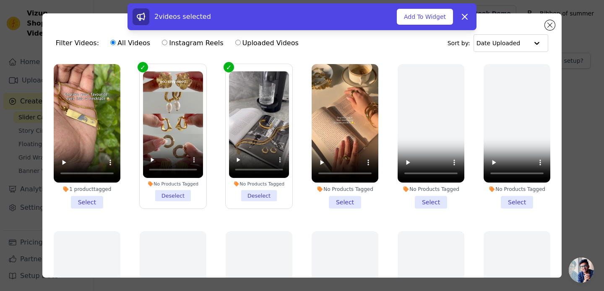
click at [343, 205] on li "No Products Tagged Select" at bounding box center [345, 136] width 67 height 145
click at [0, 0] on input "No Products Tagged Select" at bounding box center [0, 0] width 0 height 0
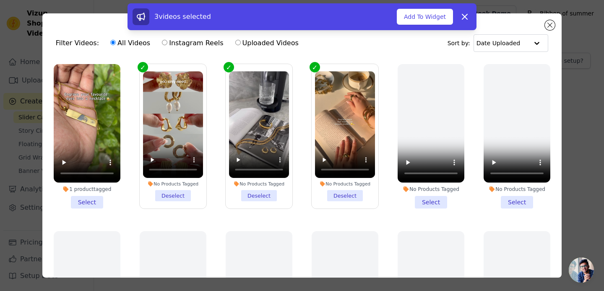
click at [84, 204] on li "1 product tagged Select" at bounding box center [87, 136] width 67 height 145
click at [0, 0] on input "1 product tagged Select" at bounding box center [0, 0] width 0 height 0
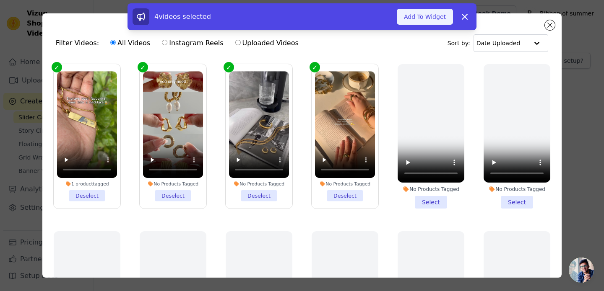
click at [434, 15] on button "Add To Widget" at bounding box center [425, 17] width 56 height 16
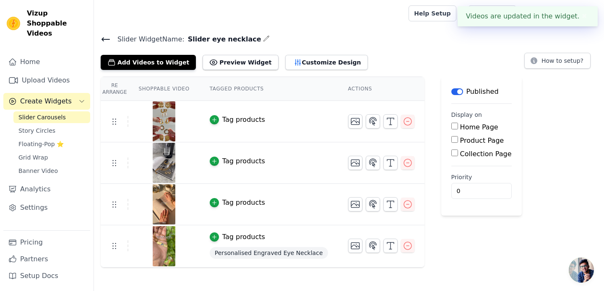
click at [460, 143] on label "Product Page" at bounding box center [482, 141] width 44 height 8
click at [457, 143] on input "Product Page" at bounding box center [454, 139] width 7 height 7
checkbox input "true"
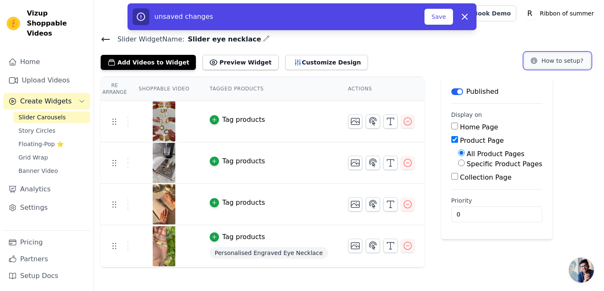
click at [548, 64] on button "How to setup?" at bounding box center [557, 61] width 66 height 16
click at [471, 163] on label "Specific Product Pages" at bounding box center [504, 164] width 75 height 8
click at [465, 163] on input "Specific Product Pages" at bounding box center [461, 163] width 7 height 7
radio input "true"
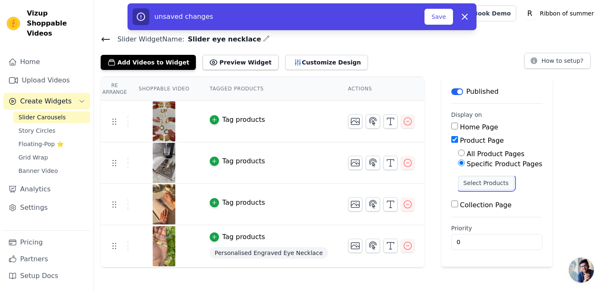
click at [470, 182] on button "Select Products" at bounding box center [486, 183] width 56 height 14
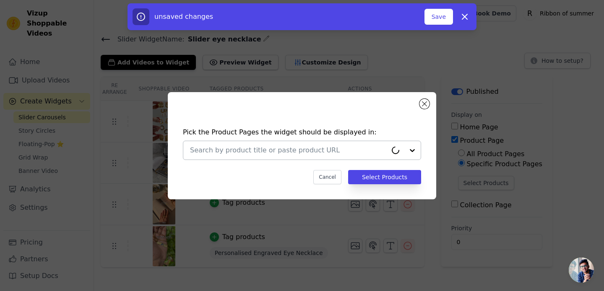
click at [341, 149] on input "text" at bounding box center [288, 151] width 197 height 10
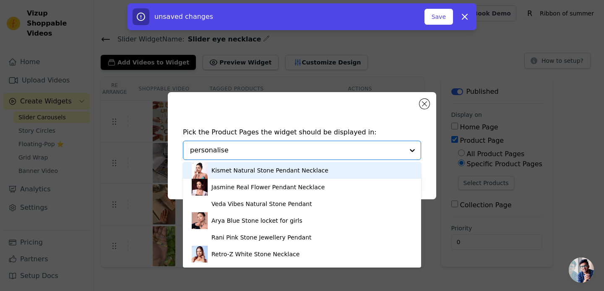
type input "personalised"
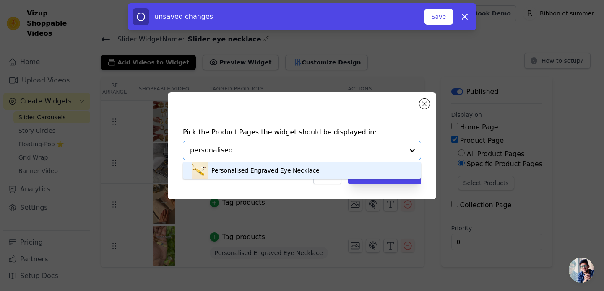
click at [304, 171] on div "Personalised Engraved Eye Necklace" at bounding box center [265, 170] width 108 height 8
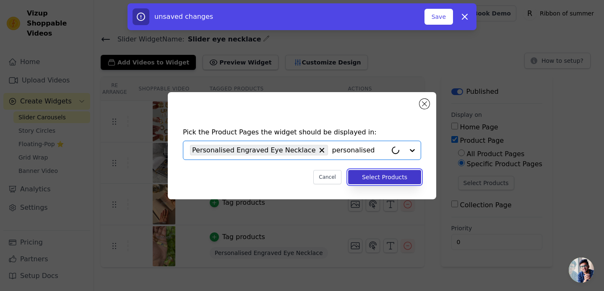
click at [372, 184] on button "Select Products" at bounding box center [384, 177] width 73 height 14
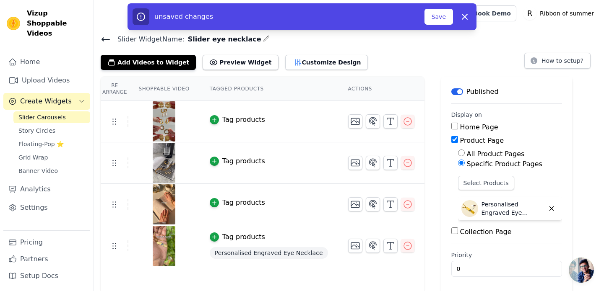
scroll to position [2, 0]
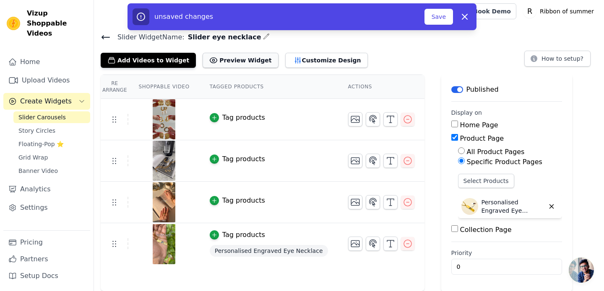
click at [243, 62] on button "Preview Widget" at bounding box center [240, 60] width 75 height 15
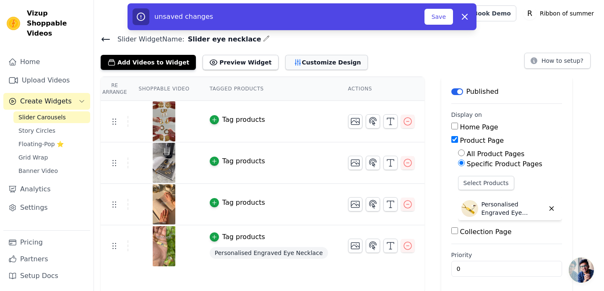
click at [285, 63] on button "Customize Design" at bounding box center [326, 62] width 83 height 15
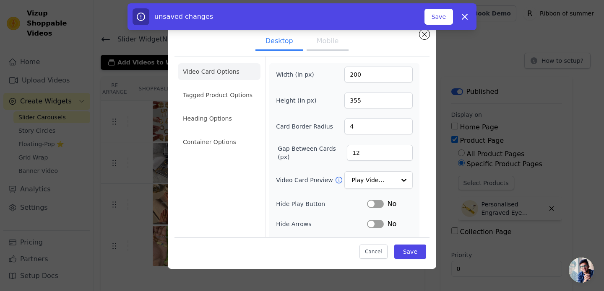
click at [333, 47] on button "Mobile" at bounding box center [328, 42] width 42 height 18
click at [234, 87] on li "Tagged Product Options" at bounding box center [219, 95] width 83 height 17
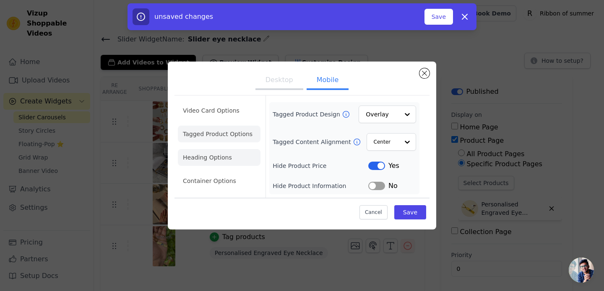
click at [224, 157] on li "Heading Options" at bounding box center [219, 157] width 83 height 17
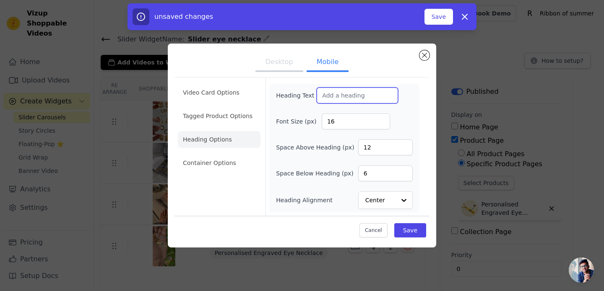
click at [365, 98] on input "Heading Text" at bounding box center [357, 96] width 81 height 16
type input "Loved by many"
click at [415, 232] on button "Save" at bounding box center [410, 231] width 32 height 14
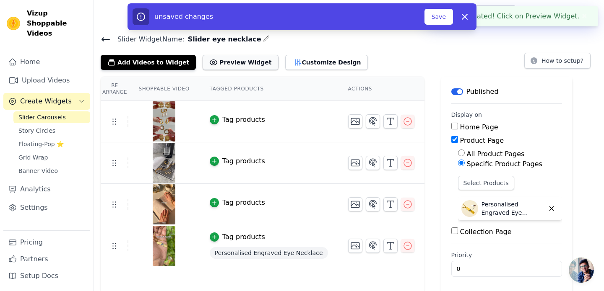
click at [237, 57] on button "Preview Widget" at bounding box center [240, 62] width 75 height 15
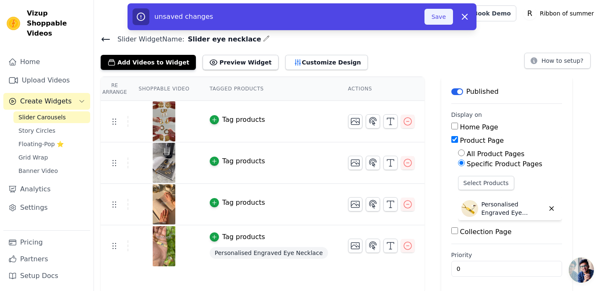
click at [444, 13] on button "Save" at bounding box center [438, 17] width 29 height 16
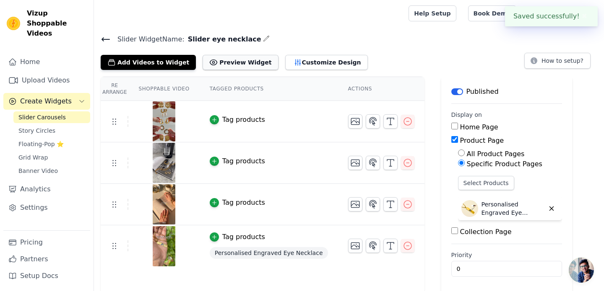
click at [225, 69] on button "Preview Widget" at bounding box center [240, 62] width 75 height 15
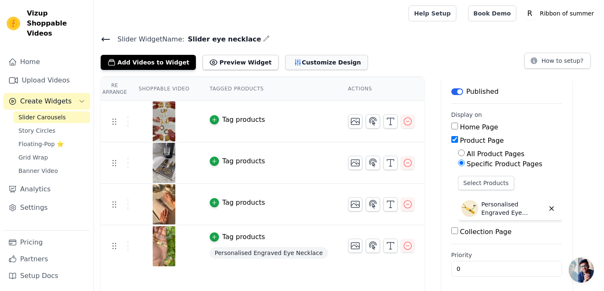
click at [299, 63] on button "Customize Design" at bounding box center [326, 62] width 83 height 15
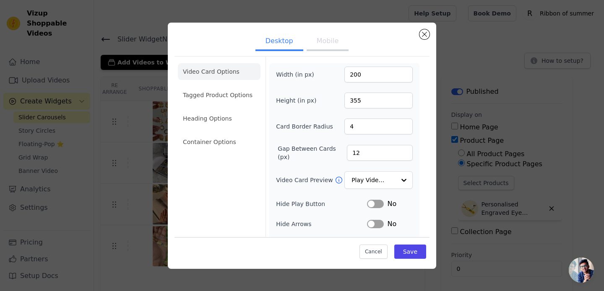
click at [315, 41] on button "Mobile" at bounding box center [328, 42] width 42 height 18
click at [276, 44] on button "Desktop" at bounding box center [279, 42] width 48 height 18
click at [222, 121] on li "Heading Options" at bounding box center [219, 118] width 83 height 17
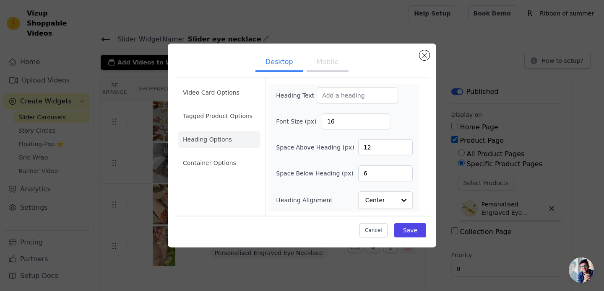
click at [327, 68] on button "Mobile" at bounding box center [328, 63] width 42 height 18
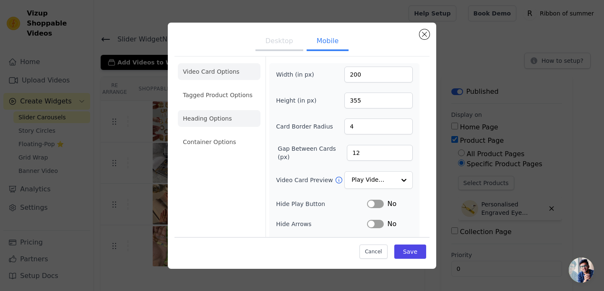
click at [225, 125] on li "Heading Options" at bounding box center [219, 118] width 83 height 17
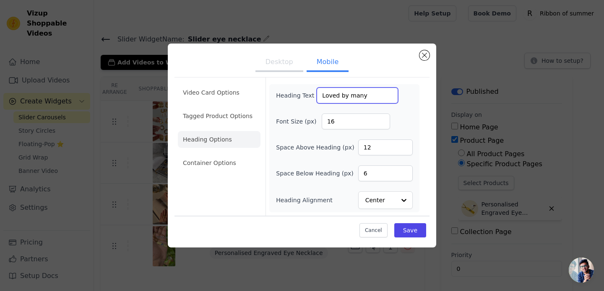
click at [349, 96] on input "Loved by many" at bounding box center [357, 96] width 81 height 16
click at [279, 64] on button "Desktop" at bounding box center [279, 63] width 48 height 18
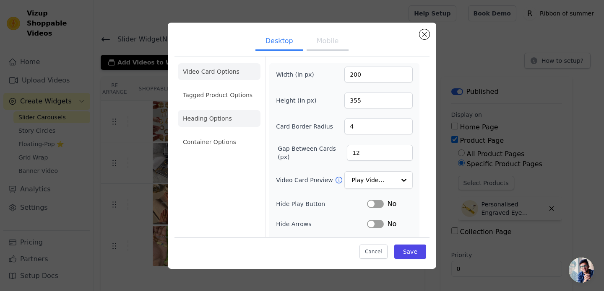
click at [205, 126] on li "Heading Options" at bounding box center [219, 118] width 83 height 17
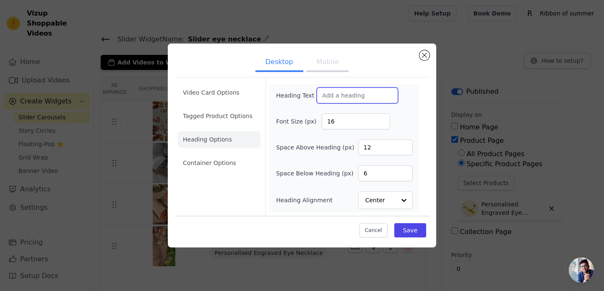
click at [346, 92] on input "Heading Text" at bounding box center [357, 96] width 81 height 16
paste input "Loved by many"
type input "Loved by many"
click at [418, 230] on button "Save" at bounding box center [410, 231] width 32 height 14
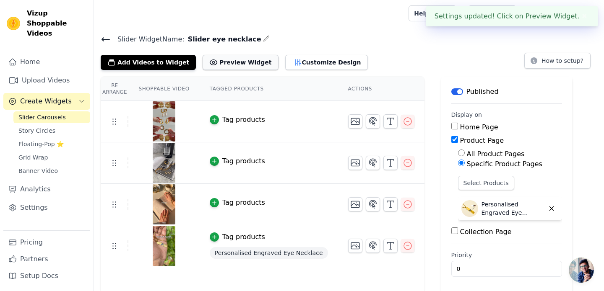
click at [231, 64] on button "Preview Widget" at bounding box center [240, 62] width 75 height 15
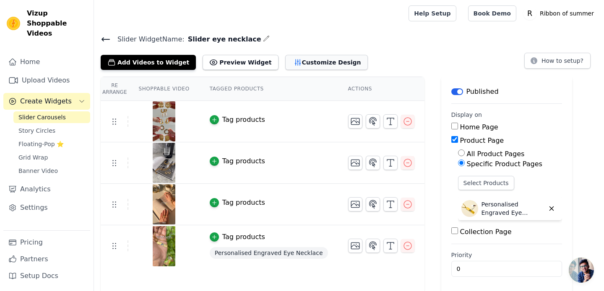
click at [288, 63] on button "Customize Design" at bounding box center [326, 62] width 83 height 15
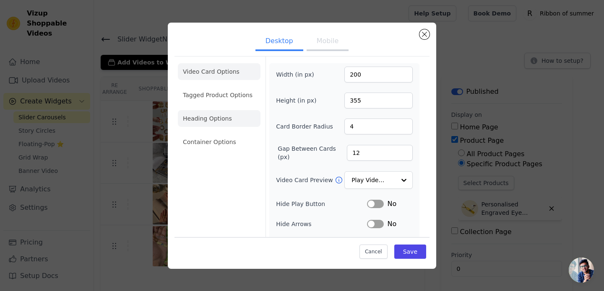
click at [213, 123] on li "Heading Options" at bounding box center [219, 118] width 83 height 17
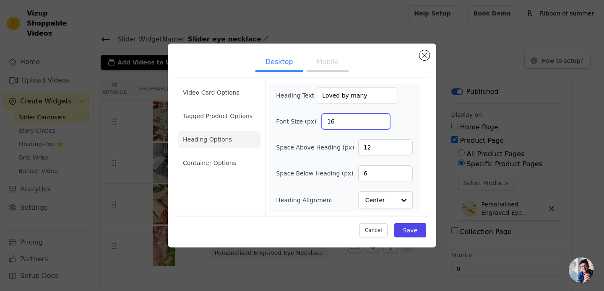
click at [338, 122] on input "16" at bounding box center [356, 122] width 68 height 16
click at [338, 122] on input "25" at bounding box center [356, 122] width 68 height 16
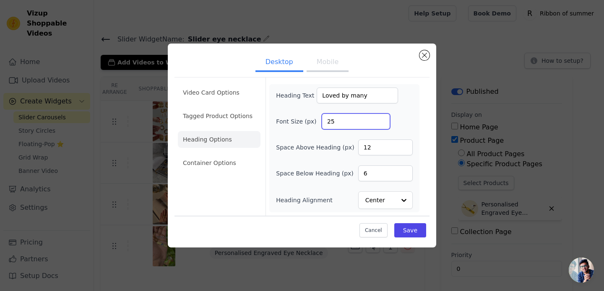
click at [338, 122] on input "25" at bounding box center [356, 122] width 68 height 16
type input "25"
click at [387, 177] on input "6" at bounding box center [385, 174] width 55 height 16
type input "10"
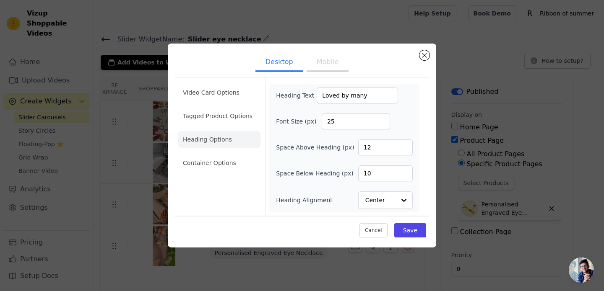
click at [327, 63] on button "Mobile" at bounding box center [328, 63] width 42 height 18
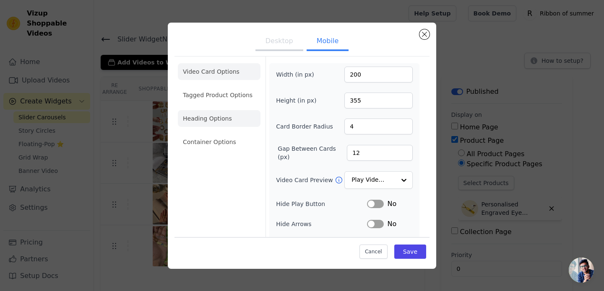
click at [209, 117] on li "Heading Options" at bounding box center [219, 118] width 83 height 17
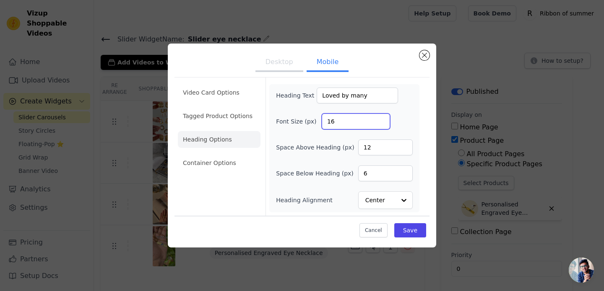
click at [336, 123] on input "16" at bounding box center [356, 122] width 68 height 16
type input "25"
click at [382, 174] on input "6" at bounding box center [385, 174] width 55 height 16
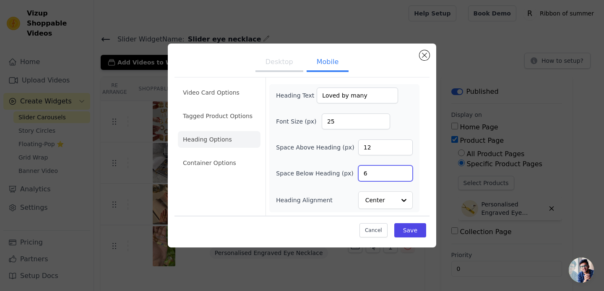
click at [382, 174] on input "6" at bounding box center [385, 174] width 55 height 16
type input "10"
click at [422, 229] on button "Save" at bounding box center [410, 231] width 32 height 14
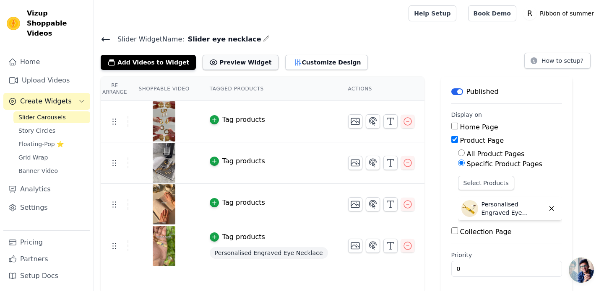
click at [241, 55] on button "Preview Widget" at bounding box center [240, 62] width 75 height 15
click at [299, 62] on button "Customize Design" at bounding box center [326, 62] width 83 height 15
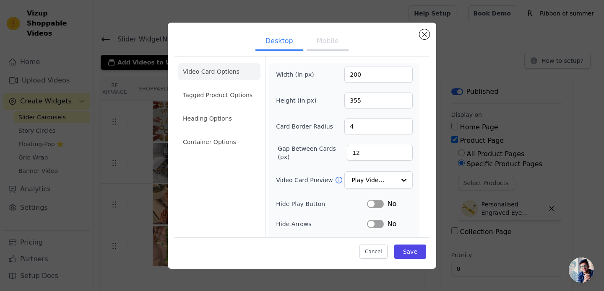
click at [313, 45] on button "Mobile" at bounding box center [328, 42] width 42 height 18
click at [224, 116] on li "Heading Options" at bounding box center [219, 118] width 83 height 17
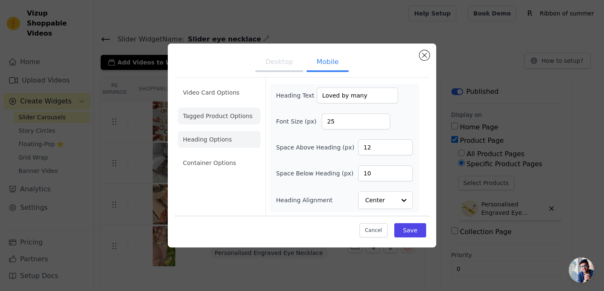
click at [231, 114] on li "Tagged Product Options" at bounding box center [219, 116] width 83 height 17
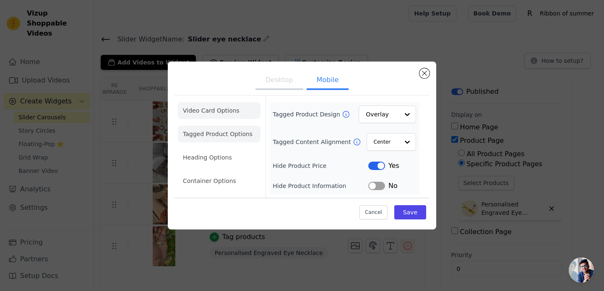
click at [219, 108] on li "Video Card Options" at bounding box center [219, 110] width 83 height 17
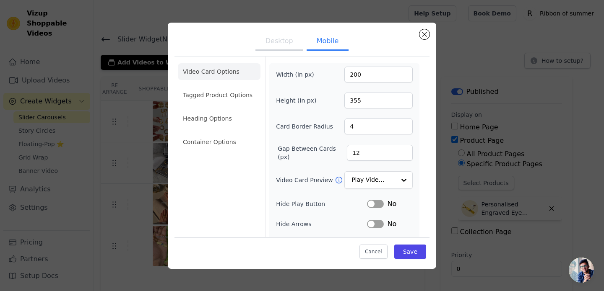
click at [292, 45] on button "Desktop" at bounding box center [279, 42] width 48 height 18
click at [361, 154] on input "12" at bounding box center [380, 153] width 66 height 16
drag, startPoint x: 359, startPoint y: 154, endPoint x: 350, endPoint y: 153, distance: 8.4
click at [350, 153] on input "12" at bounding box center [380, 153] width 66 height 16
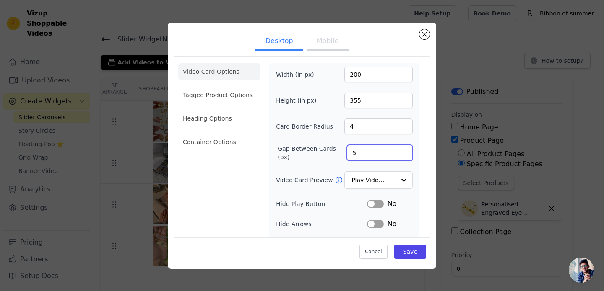
type input "5"
click at [240, 192] on div "Video Card Options Tagged Product Options Heading Options Container Options" at bounding box center [219, 190] width 83 height 267
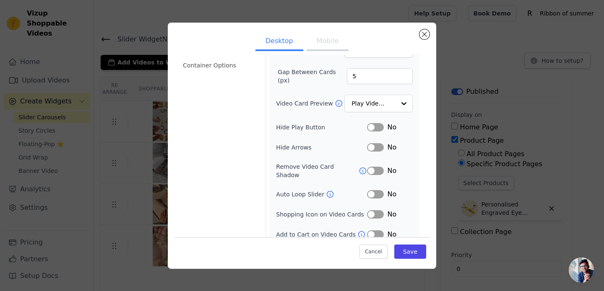
scroll to position [79, 0]
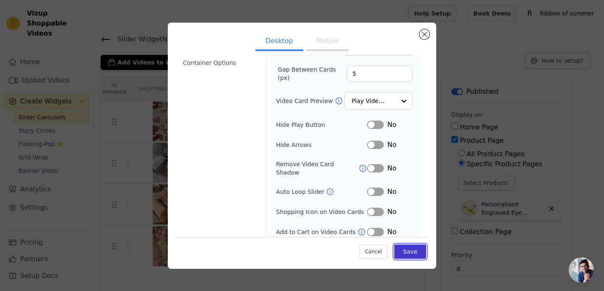
click at [420, 258] on button "Save" at bounding box center [410, 252] width 32 height 14
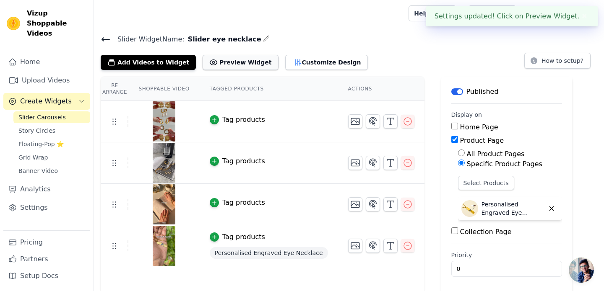
click at [234, 62] on button "Preview Widget" at bounding box center [240, 62] width 75 height 15
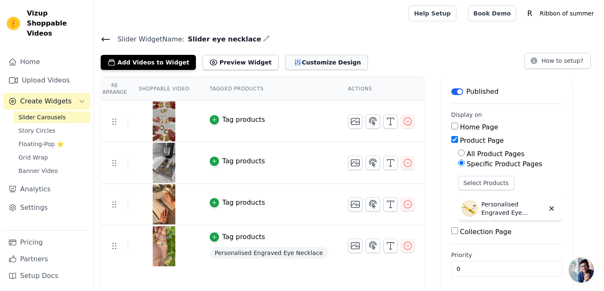
click at [310, 63] on button "Customize Design" at bounding box center [326, 62] width 83 height 15
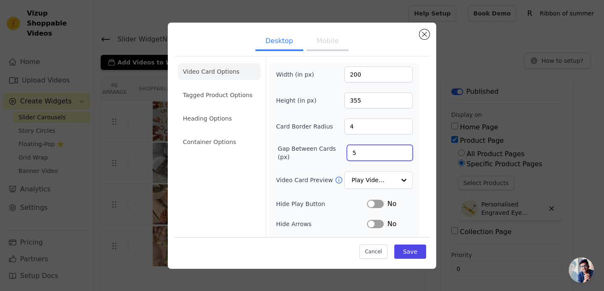
click at [364, 160] on input "5" at bounding box center [380, 153] width 66 height 16
click at [375, 157] on input "5" at bounding box center [380, 153] width 66 height 16
type input "-10"
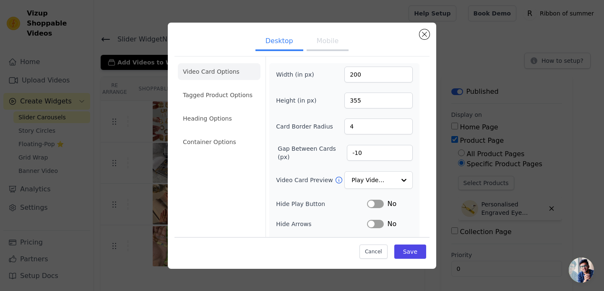
click at [325, 37] on button "Mobile" at bounding box center [328, 42] width 42 height 18
click at [286, 46] on button "Desktop" at bounding box center [279, 42] width 48 height 18
click at [328, 40] on button "Mobile" at bounding box center [328, 42] width 42 height 18
click at [282, 47] on button "Desktop" at bounding box center [279, 42] width 48 height 18
click at [236, 99] on li "Tagged Product Options" at bounding box center [219, 95] width 83 height 17
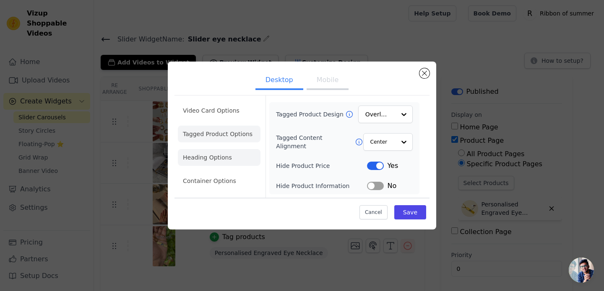
click at [230, 156] on li "Heading Options" at bounding box center [219, 157] width 83 height 17
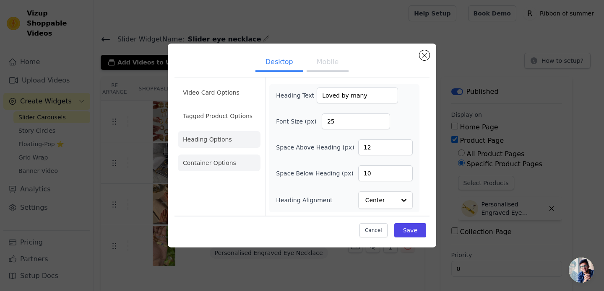
click at [231, 168] on li "Container Options" at bounding box center [219, 163] width 83 height 17
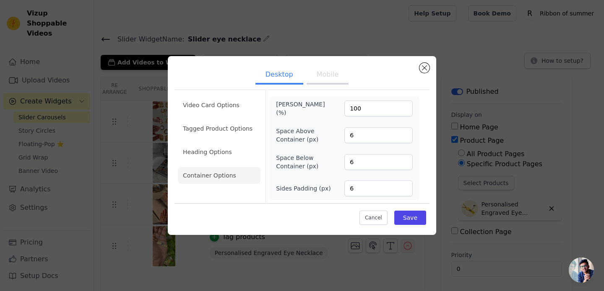
click at [330, 74] on button "Mobile" at bounding box center [328, 75] width 42 height 18
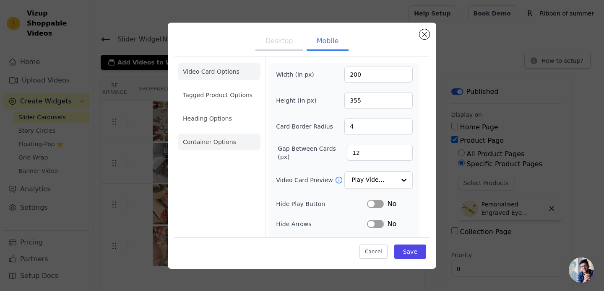
click at [219, 141] on li "Container Options" at bounding box center [219, 142] width 83 height 17
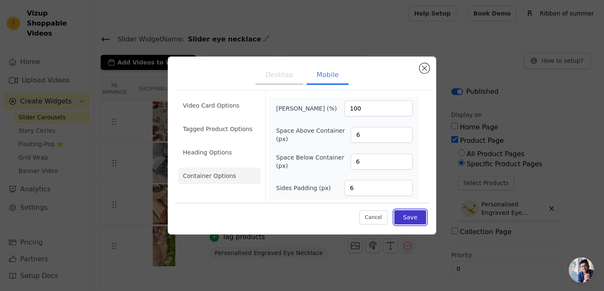
click at [410, 223] on button "Save" at bounding box center [410, 218] width 32 height 14
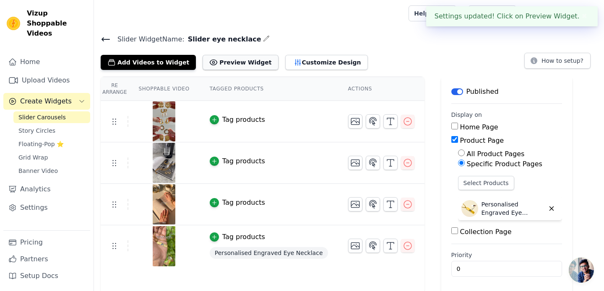
click at [238, 62] on button "Preview Widget" at bounding box center [240, 62] width 75 height 15
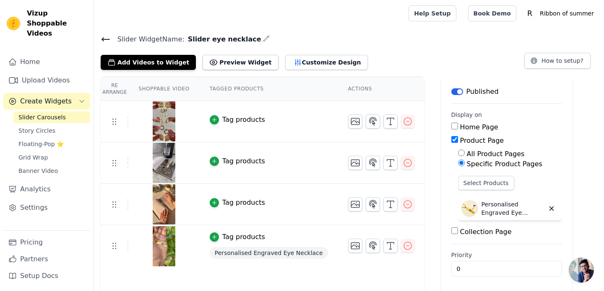
scroll to position [2, 0]
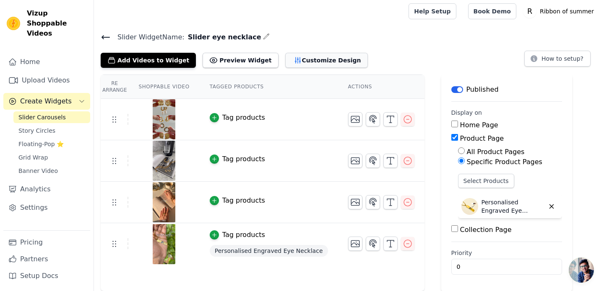
click at [294, 62] on icon "button" at bounding box center [298, 60] width 8 height 8
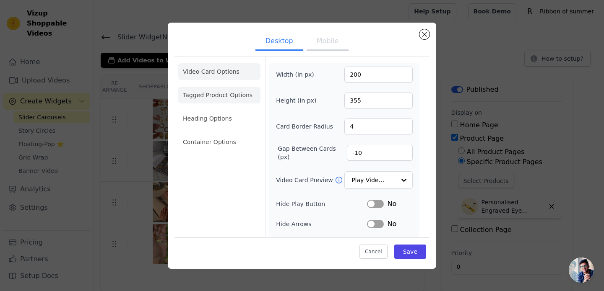
click at [225, 99] on li "Tagged Product Options" at bounding box center [219, 95] width 83 height 17
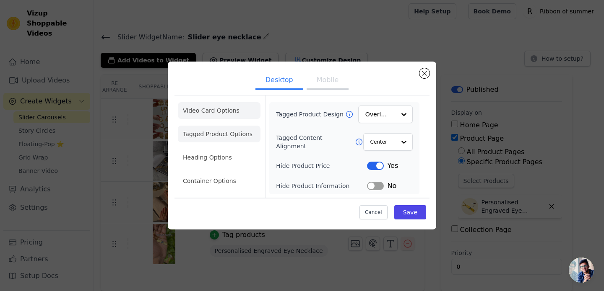
click at [224, 113] on li "Video Card Options" at bounding box center [219, 110] width 83 height 17
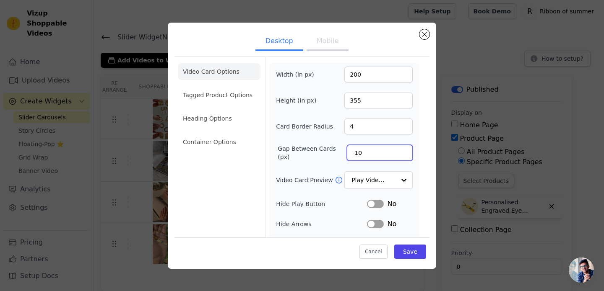
click at [369, 156] on input "-10" at bounding box center [380, 153] width 66 height 16
click at [320, 47] on button "Mobile" at bounding box center [328, 42] width 42 height 18
click at [283, 41] on button "Desktop" at bounding box center [279, 42] width 48 height 18
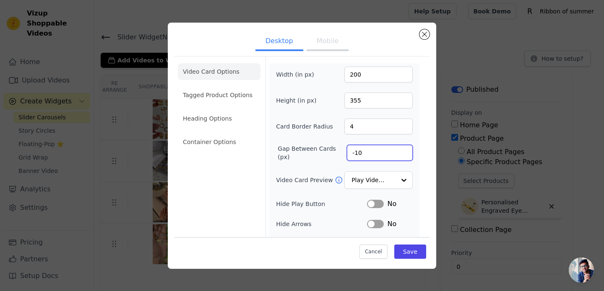
click at [369, 152] on input "-10" at bounding box center [380, 153] width 66 height 16
type input "12"
click at [239, 159] on div "Video Card Options Tagged Product Options Heading Options Container Options" at bounding box center [219, 190] width 83 height 267
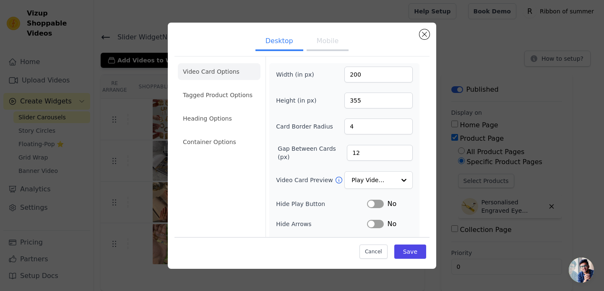
click at [337, 48] on button "Mobile" at bounding box center [328, 42] width 42 height 18
click at [217, 139] on li "Container Options" at bounding box center [219, 142] width 83 height 17
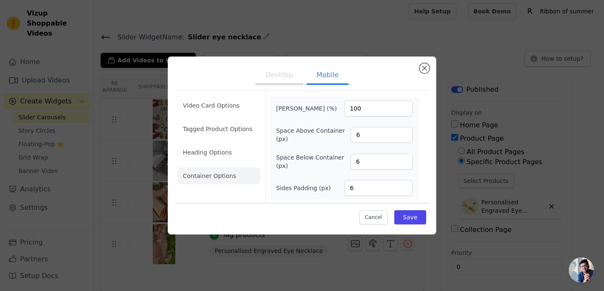
click at [283, 78] on button "Desktop" at bounding box center [279, 76] width 48 height 18
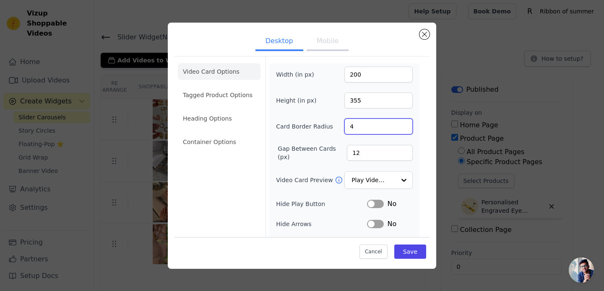
click at [361, 125] on input "4" at bounding box center [378, 127] width 68 height 16
type input "4"
click at [234, 144] on li "Container Options" at bounding box center [219, 142] width 83 height 17
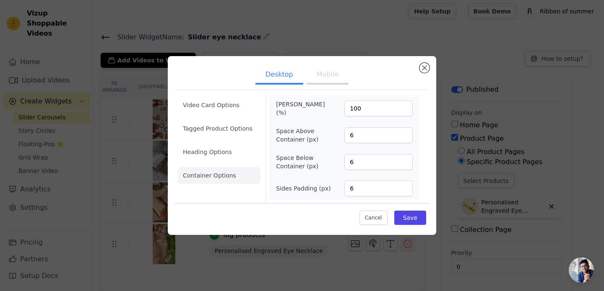
click at [334, 76] on button "Mobile" at bounding box center [328, 75] width 42 height 18
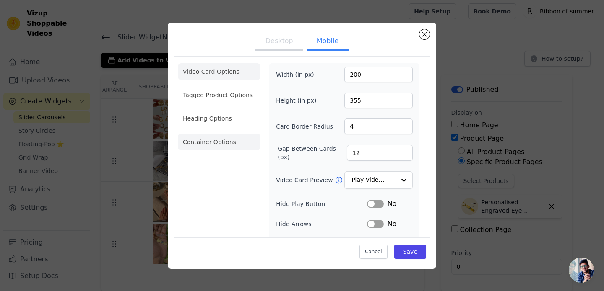
click at [222, 139] on li "Container Options" at bounding box center [219, 142] width 83 height 17
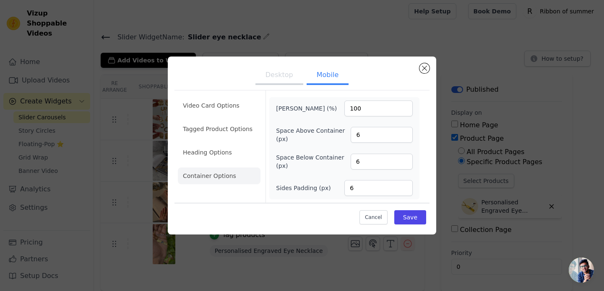
click at [284, 76] on button "Desktop" at bounding box center [279, 76] width 48 height 18
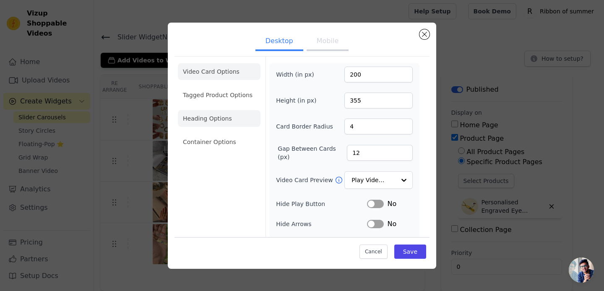
click at [221, 113] on li "Heading Options" at bounding box center [219, 118] width 83 height 17
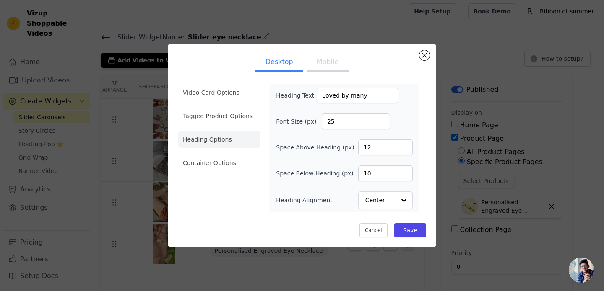
click at [328, 64] on button "Mobile" at bounding box center [328, 63] width 42 height 18
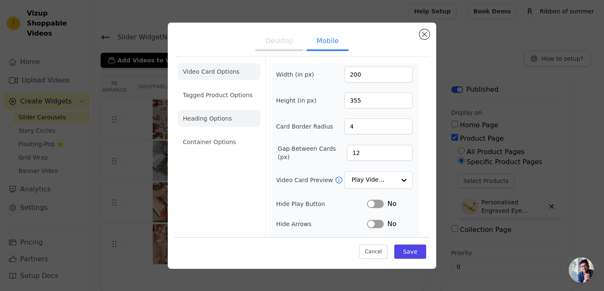
click at [226, 116] on li "Heading Options" at bounding box center [219, 118] width 83 height 17
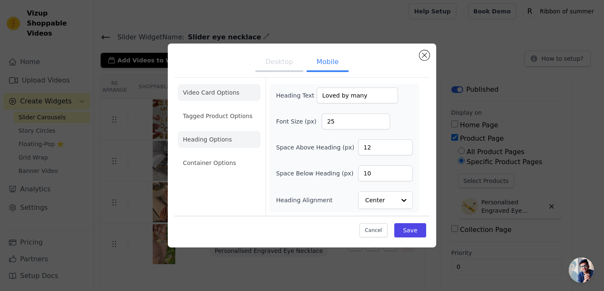
click at [237, 97] on li "Video Card Options" at bounding box center [219, 92] width 83 height 17
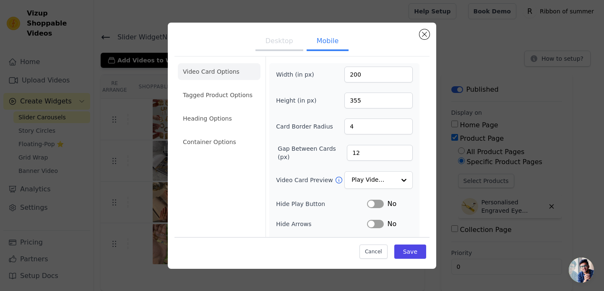
click at [276, 42] on button "Desktop" at bounding box center [279, 42] width 48 height 18
click at [330, 47] on button "Mobile" at bounding box center [328, 42] width 42 height 18
click at [277, 53] on ul "Desktop Mobile" at bounding box center [301, 41] width 255 height 25
click at [235, 93] on li "Tagged Product Options" at bounding box center [219, 95] width 83 height 17
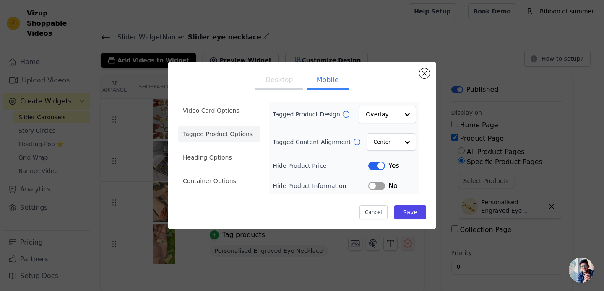
click at [293, 83] on button "Desktop" at bounding box center [279, 81] width 48 height 18
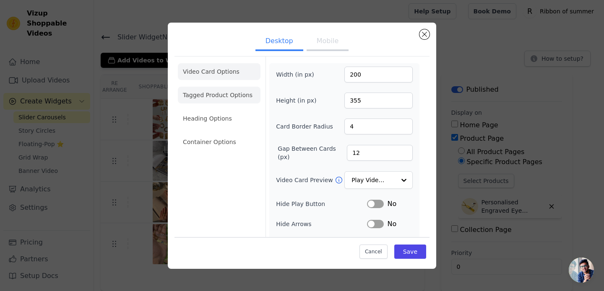
click at [244, 94] on li "Tagged Product Options" at bounding box center [219, 95] width 83 height 17
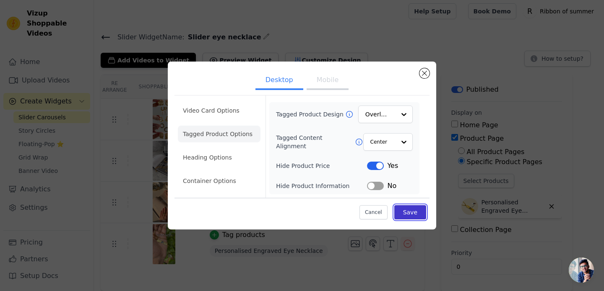
click at [417, 216] on button "Save" at bounding box center [410, 212] width 32 height 14
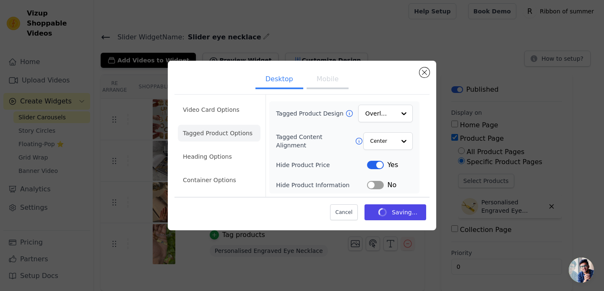
scroll to position [2, 0]
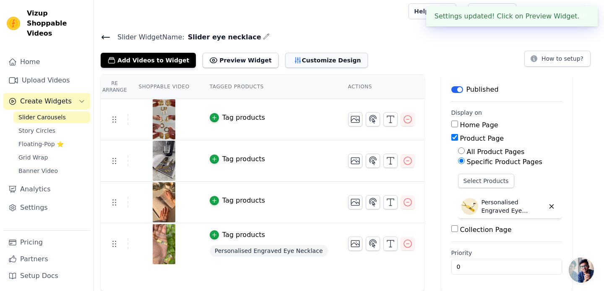
click at [331, 65] on button "Customize Design" at bounding box center [326, 60] width 83 height 15
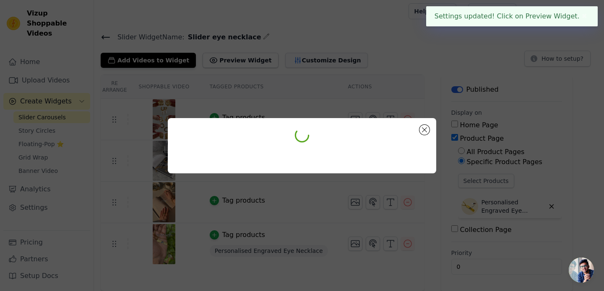
scroll to position [0, 0]
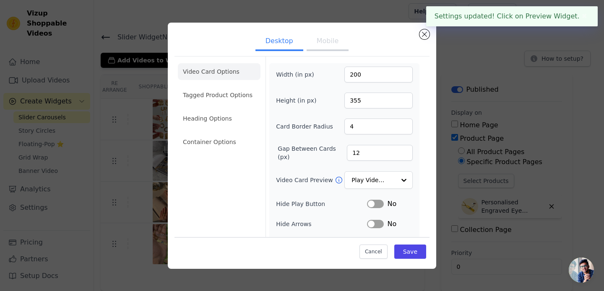
click at [419, 33] on ul "Desktop Mobile" at bounding box center [301, 41] width 255 height 25
click at [423, 34] on button "Close modal" at bounding box center [424, 34] width 10 height 10
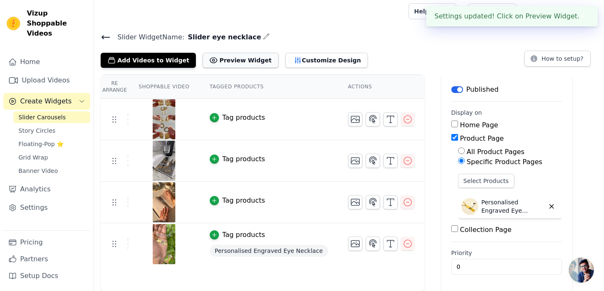
click at [229, 59] on button "Preview Widget" at bounding box center [240, 60] width 75 height 15
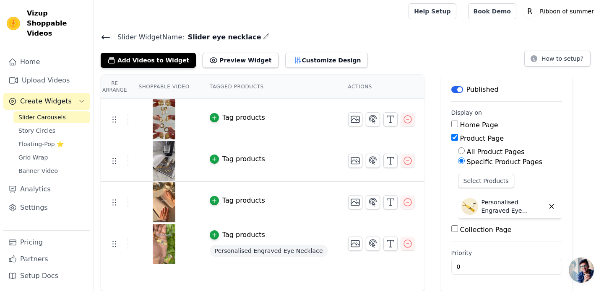
click at [47, 113] on span "Slider Carousels" at bounding box center [41, 117] width 47 height 8
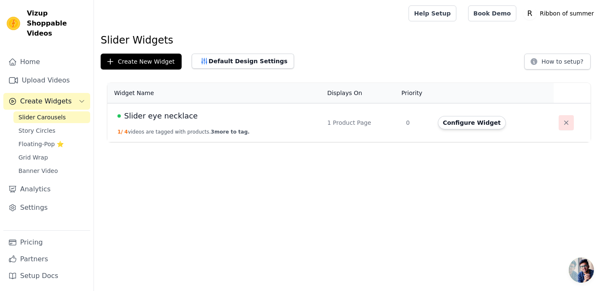
click at [564, 122] on icon "button" at bounding box center [566, 123] width 8 height 8
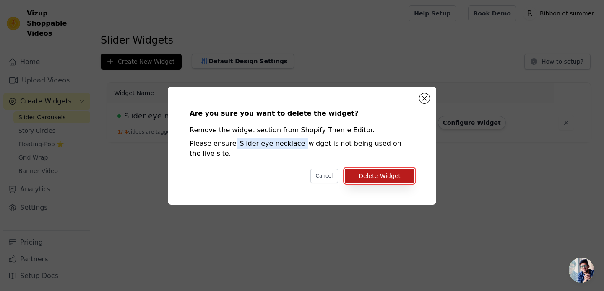
click at [392, 174] on button "Delete Widget" at bounding box center [380, 176] width 70 height 14
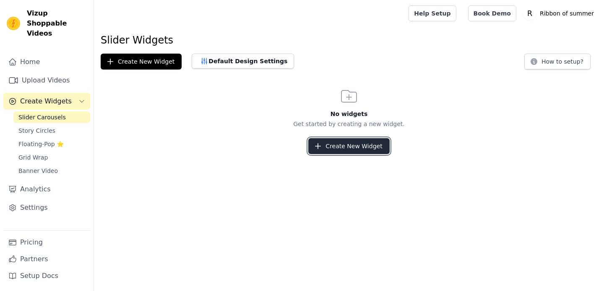
click at [361, 148] on button "Create New Widget" at bounding box center [348, 146] width 81 height 16
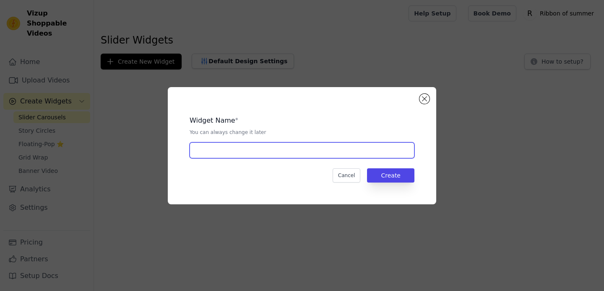
click at [260, 151] on input "text" at bounding box center [302, 151] width 225 height 16
type input "Slider eye necklace"
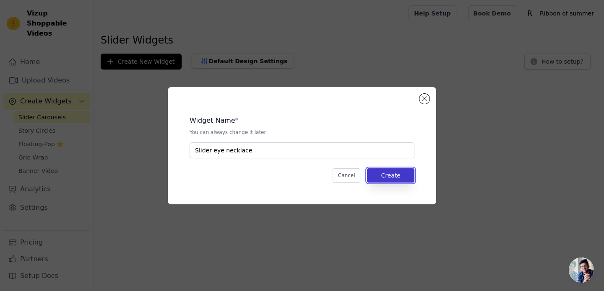
click at [385, 177] on button "Create" at bounding box center [390, 176] width 47 height 14
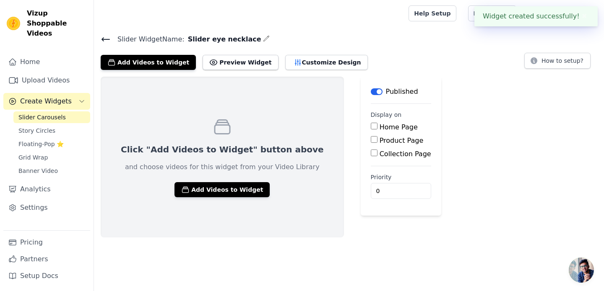
click at [380, 141] on label "Product Page" at bounding box center [402, 141] width 44 height 8
click at [374, 141] on input "Product Page" at bounding box center [374, 139] width 7 height 7
checkbox input "true"
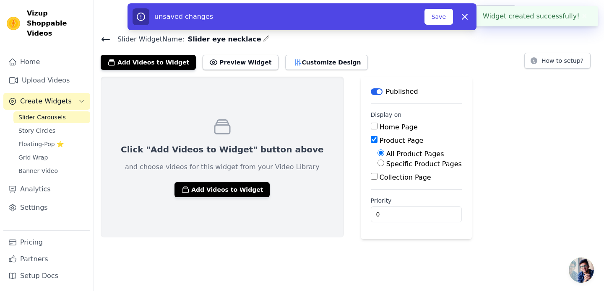
click at [386, 163] on label "Specific Product Pages" at bounding box center [423, 164] width 75 height 8
click at [379, 163] on input "Specific Product Pages" at bounding box center [380, 163] width 7 height 7
radio input "true"
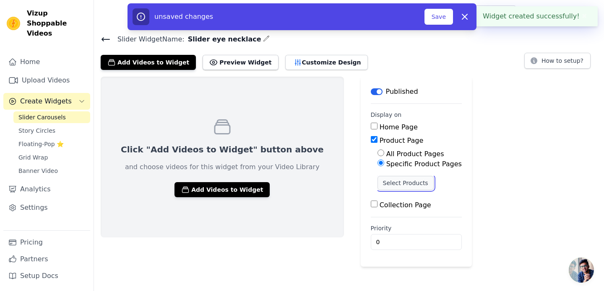
click at [377, 176] on button "Select Products" at bounding box center [405, 183] width 56 height 14
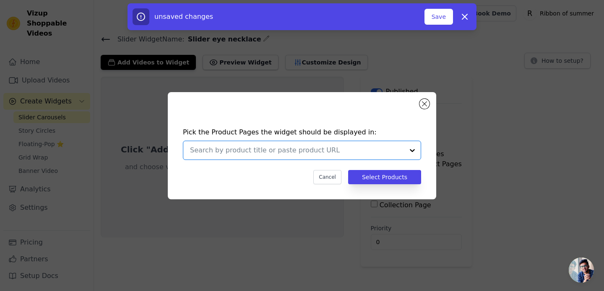
click at [265, 150] on input "text" at bounding box center [297, 151] width 214 height 10
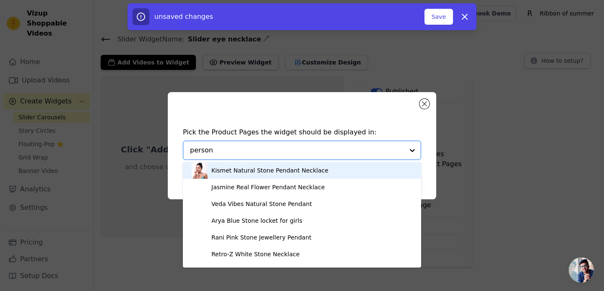
type input "persona"
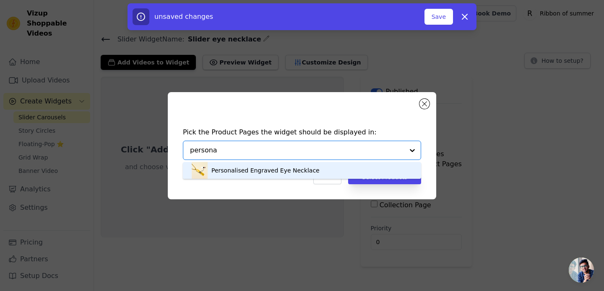
click at [251, 169] on div "Personalised Engraved Eye Necklace" at bounding box center [265, 170] width 108 height 8
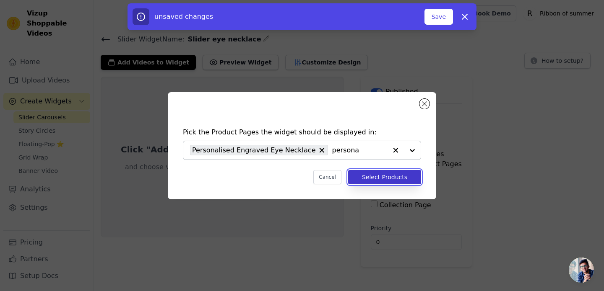
click at [364, 180] on button "Select Products" at bounding box center [384, 177] width 73 height 14
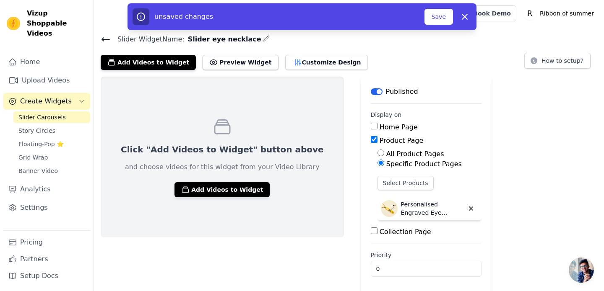
scroll to position [2, 0]
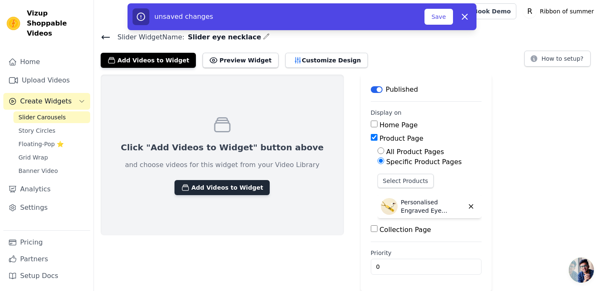
click at [240, 184] on button "Add Videos to Widget" at bounding box center [221, 187] width 95 height 15
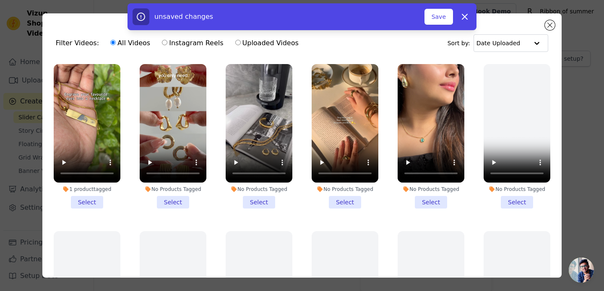
click at [94, 198] on li "1 product tagged Select" at bounding box center [87, 136] width 67 height 145
click at [0, 0] on input "1 product tagged Select" at bounding box center [0, 0] width 0 height 0
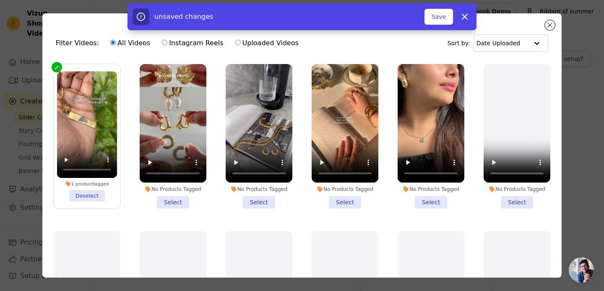
click at [176, 201] on li "No Products Tagged Select" at bounding box center [173, 136] width 67 height 145
click at [0, 0] on input "No Products Tagged Select" at bounding box center [0, 0] width 0 height 0
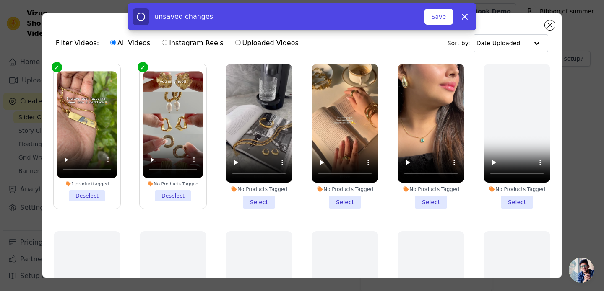
click at [251, 207] on li "No Products Tagged Select" at bounding box center [259, 136] width 67 height 145
click at [0, 0] on input "No Products Tagged Select" at bounding box center [0, 0] width 0 height 0
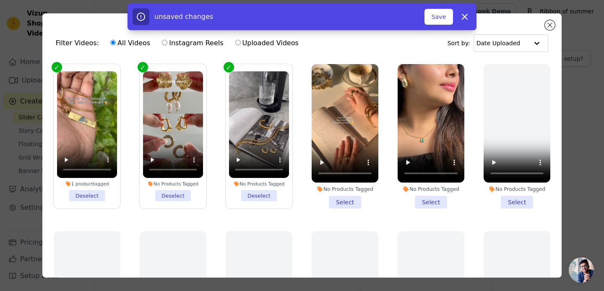
click at [343, 200] on li "No Products Tagged Select" at bounding box center [345, 136] width 67 height 145
click at [0, 0] on input "No Products Tagged Select" at bounding box center [0, 0] width 0 height 0
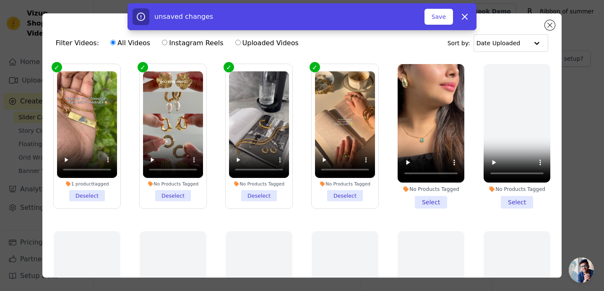
click at [433, 202] on li "No Products Tagged Select" at bounding box center [431, 136] width 67 height 145
click at [0, 0] on input "No Products Tagged Select" at bounding box center [0, 0] width 0 height 0
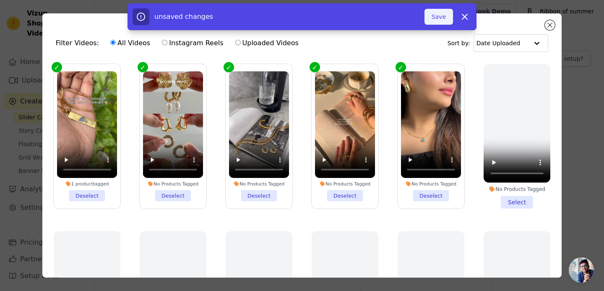
click at [442, 11] on button "Save" at bounding box center [438, 17] width 29 height 16
click at [439, 18] on button "Save" at bounding box center [438, 17] width 29 height 16
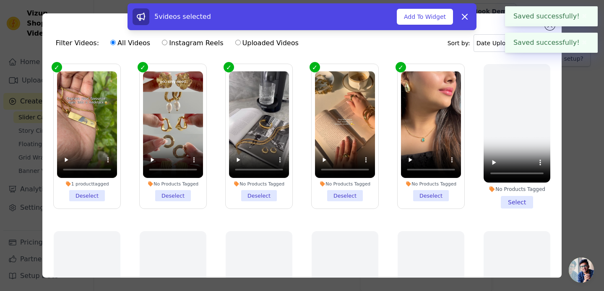
click at [549, 27] on div "5 videos selected Add To Widget Dismiss" at bounding box center [302, 18] width 604 height 30
click at [589, 130] on div "Filter Videos: All Videos Instagram Reels Uploaded Videos Sort by: Date Uploade…" at bounding box center [301, 145] width 577 height 291
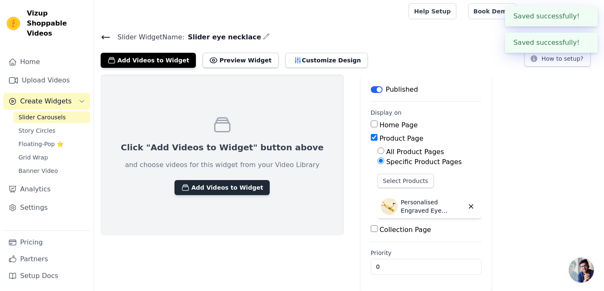
click at [226, 190] on button "Add Videos to Widget" at bounding box center [221, 187] width 95 height 15
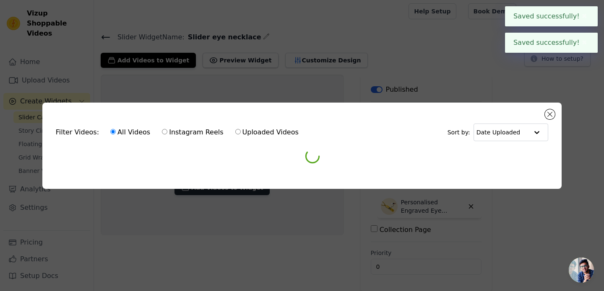
scroll to position [0, 0]
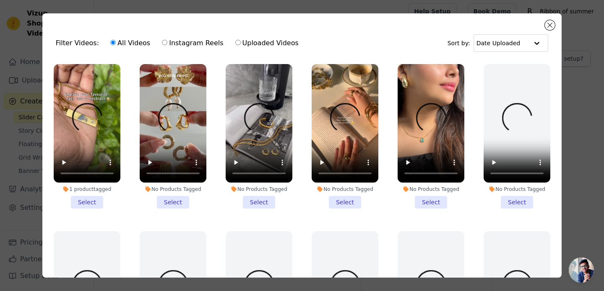
click at [96, 196] on li "1 product tagged Select" at bounding box center [87, 136] width 67 height 145
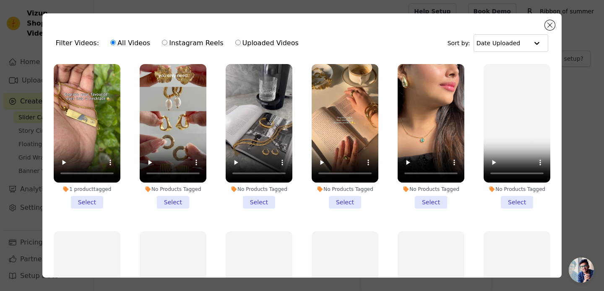
click at [0, 0] on input "1 product tagged Select" at bounding box center [0, 0] width 0 height 0
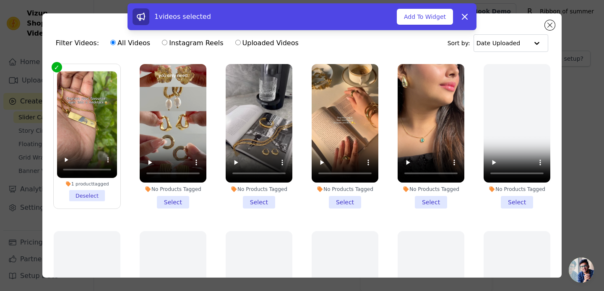
click at [156, 205] on li "No Products Tagged Select" at bounding box center [173, 136] width 67 height 145
click at [0, 0] on input "No Products Tagged Select" at bounding box center [0, 0] width 0 height 0
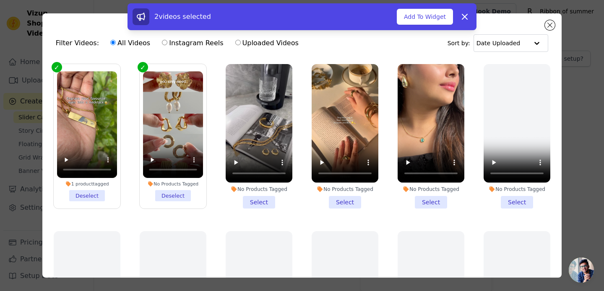
click at [253, 201] on li "No Products Tagged Select" at bounding box center [259, 136] width 67 height 145
click at [0, 0] on input "No Products Tagged Select" at bounding box center [0, 0] width 0 height 0
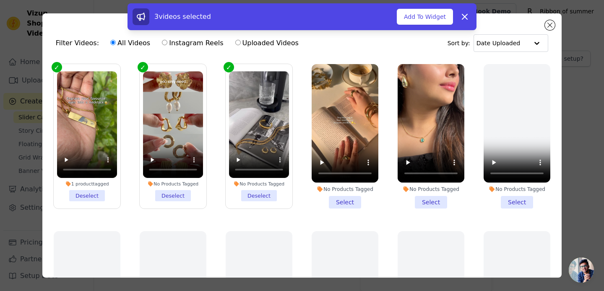
click at [332, 202] on li "No Products Tagged Select" at bounding box center [345, 136] width 67 height 145
click at [0, 0] on input "No Products Tagged Select" at bounding box center [0, 0] width 0 height 0
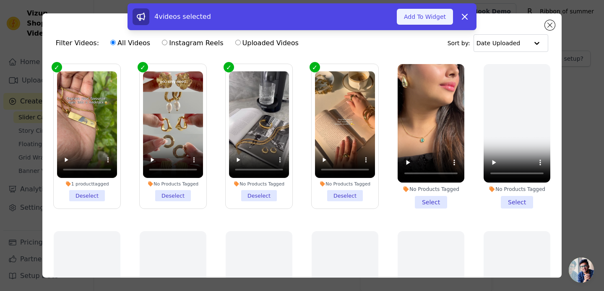
click at [426, 19] on button "Add To Widget" at bounding box center [425, 17] width 56 height 16
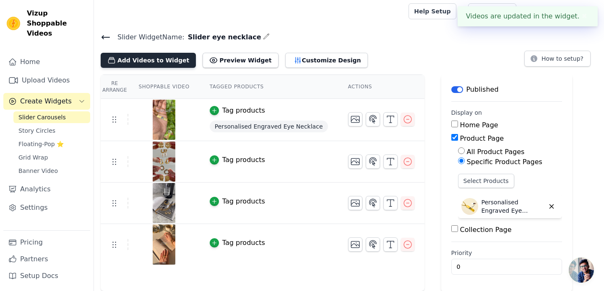
click at [164, 61] on button "Add Videos to Widget" at bounding box center [148, 60] width 95 height 15
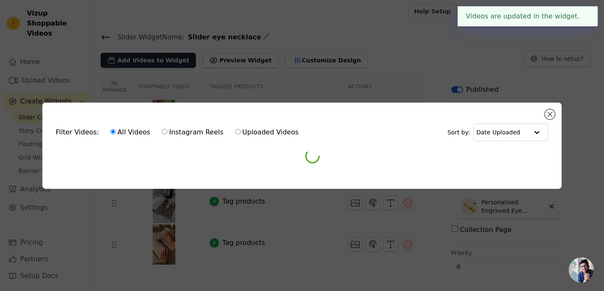
scroll to position [0, 0]
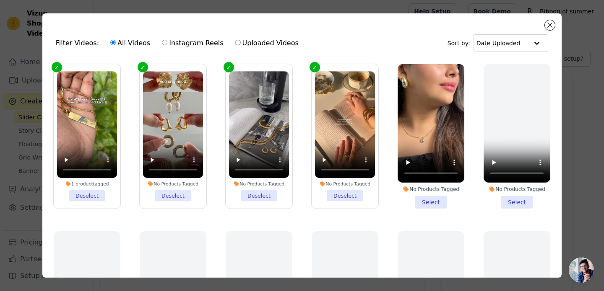
click at [432, 199] on li "No Products Tagged Select" at bounding box center [431, 136] width 67 height 145
click at [0, 0] on input "No Products Tagged Select" at bounding box center [0, 0] width 0 height 0
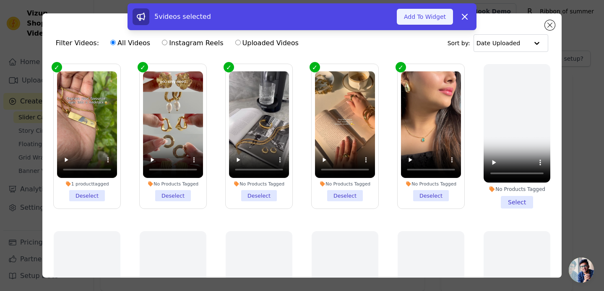
click at [420, 21] on button "Add To Widget" at bounding box center [425, 17] width 56 height 16
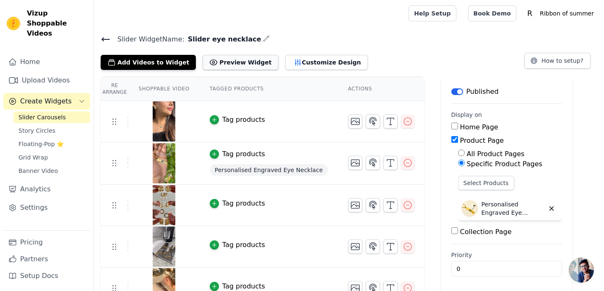
click at [248, 63] on button "Preview Widget" at bounding box center [240, 62] width 75 height 15
click at [297, 56] on button "Customize Design" at bounding box center [326, 62] width 83 height 15
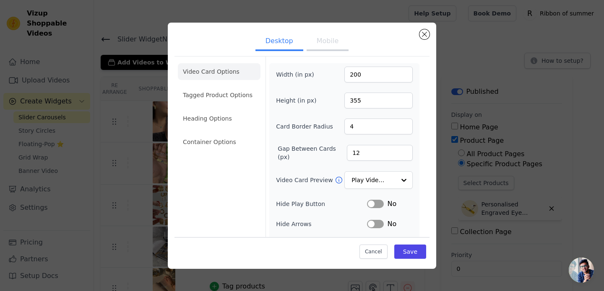
click at [310, 40] on button "Mobile" at bounding box center [328, 42] width 42 height 18
click at [231, 94] on li "Tagged Product Options" at bounding box center [219, 95] width 83 height 17
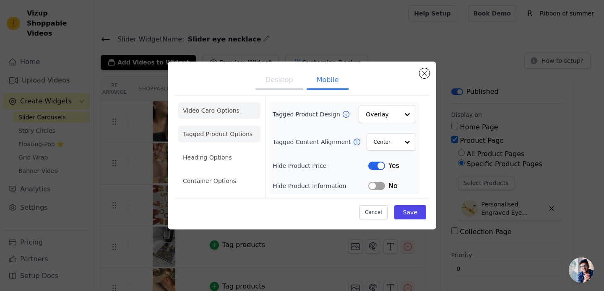
click at [231, 115] on li "Video Card Options" at bounding box center [219, 110] width 83 height 17
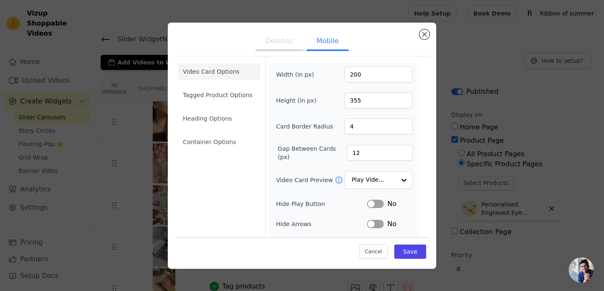
click at [289, 42] on button "Desktop" at bounding box center [279, 42] width 48 height 18
click at [231, 114] on li "Heading Options" at bounding box center [219, 118] width 83 height 17
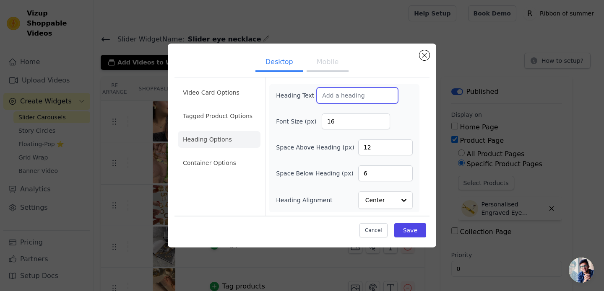
click at [346, 90] on input "Heading Text" at bounding box center [357, 96] width 81 height 16
type input "Loved by many"
click at [349, 126] on input "16" at bounding box center [356, 122] width 68 height 16
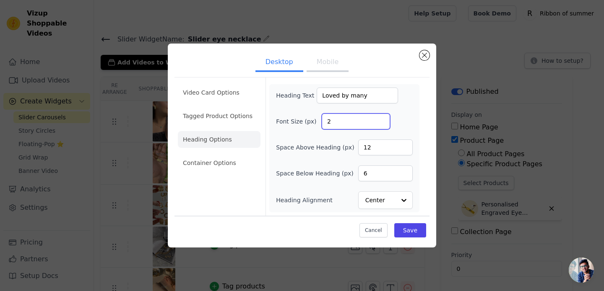
type input "25"
click at [332, 62] on button "Mobile" at bounding box center [328, 63] width 42 height 18
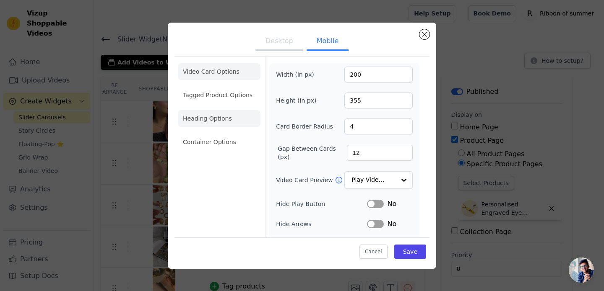
click at [226, 120] on li "Heading Options" at bounding box center [219, 118] width 83 height 17
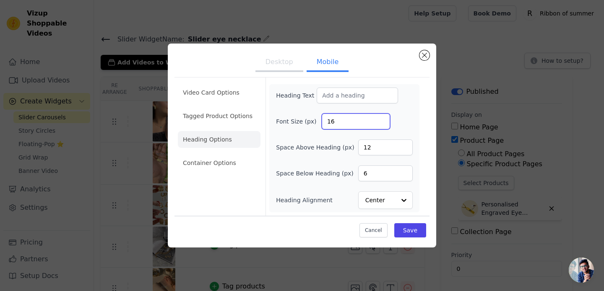
click at [351, 122] on input "16" at bounding box center [356, 122] width 68 height 16
type input "25"
click at [240, 187] on div "Video Card Options Tagged Product Options Heading Options Container Options" at bounding box center [219, 147] width 83 height 138
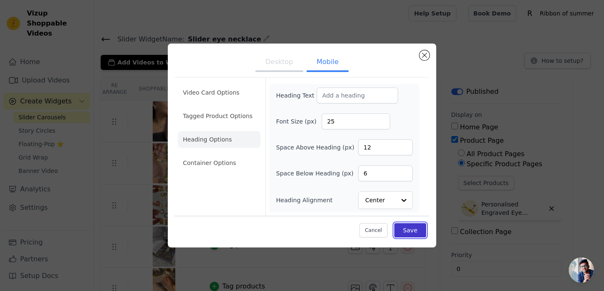
click at [420, 231] on button "Save" at bounding box center [410, 231] width 32 height 14
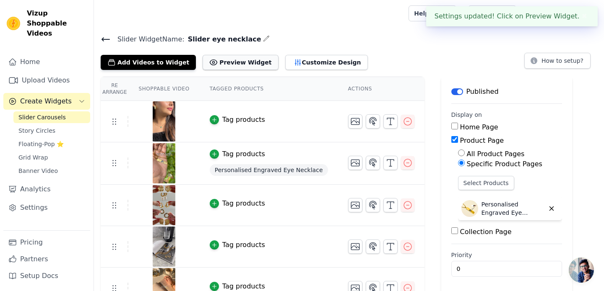
click at [244, 61] on button "Preview Widget" at bounding box center [240, 62] width 75 height 15
